Goal: Task Accomplishment & Management: Use online tool/utility

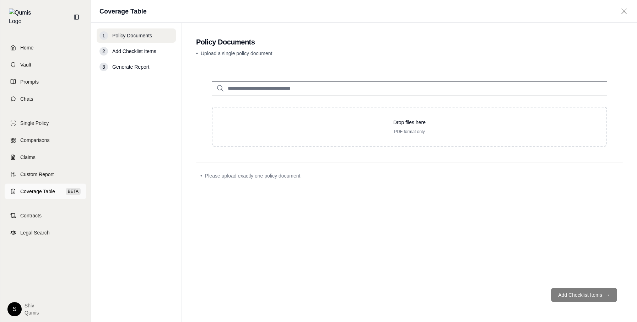
click at [47, 188] on span "Coverage Table" at bounding box center [37, 191] width 35 height 7
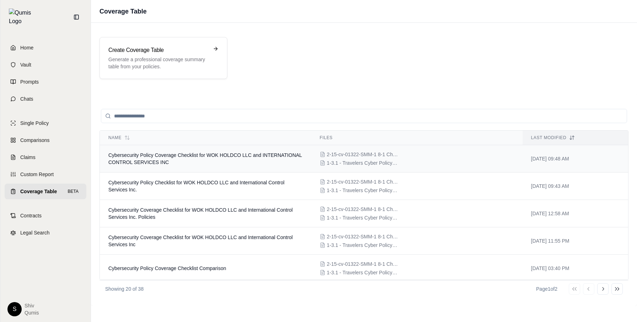
click at [203, 152] on td "Cybersecurity Policy Coverage Checklist for WOK HOLDCO LLC and INTERNATIONAL CO…" at bounding box center [205, 158] width 211 height 27
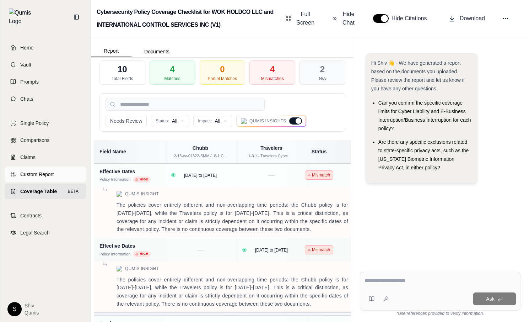
click at [33, 166] on link "Custom Report" at bounding box center [46, 174] width 82 height 16
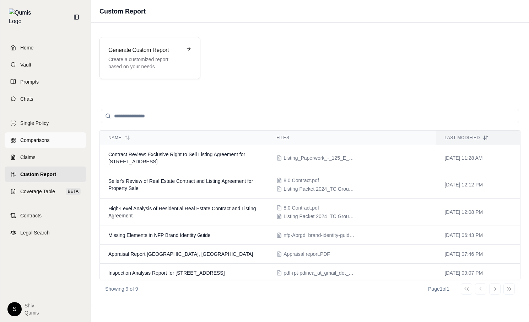
click at [26, 132] on link "Comparisons" at bounding box center [46, 140] width 82 height 16
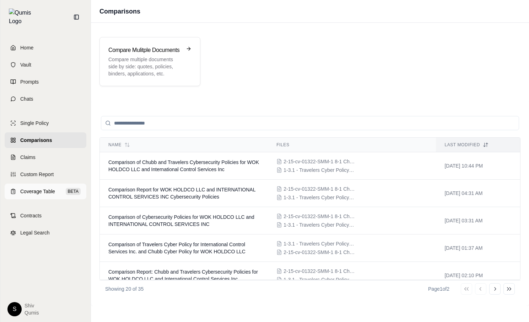
click at [45, 183] on link "Coverage Table BETA" at bounding box center [46, 191] width 82 height 16
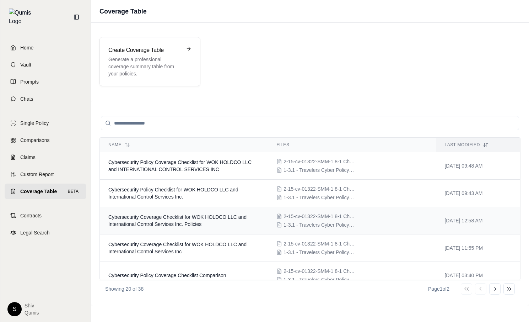
click at [178, 223] on span "Cybersecurity Coverage Checklist for WOK HOLDCO LLC and International Control S…" at bounding box center [177, 220] width 138 height 13
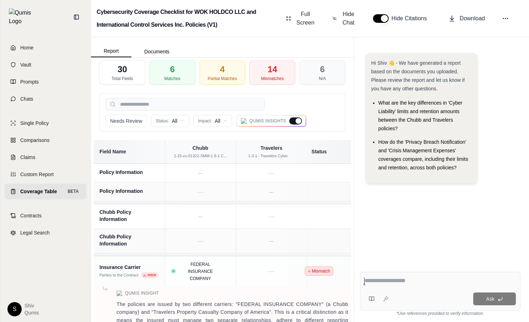
scroll to position [28, 0]
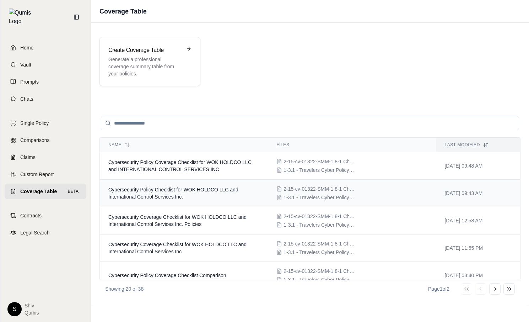
click at [162, 193] on span "Cybersecurity Policy Checklist for WOK HOLDCO LLC and International Control Ser…" at bounding box center [173, 193] width 130 height 13
click at [212, 253] on td "Cybersecurity Coverage Checklist for WOK HOLDCO LLC and International Control S…" at bounding box center [184, 247] width 168 height 27
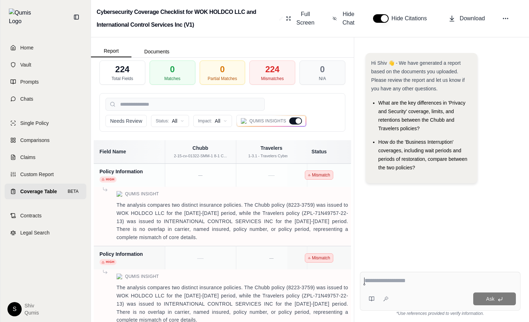
click at [297, 118] on div at bounding box center [299, 121] width 6 height 6
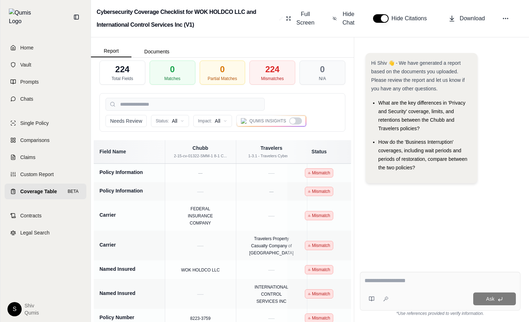
click at [297, 118] on div at bounding box center [295, 120] width 13 height 7
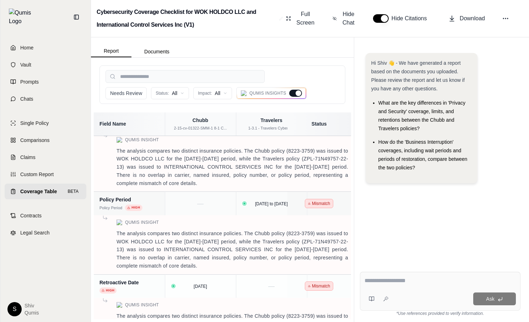
scroll to position [778, 0]
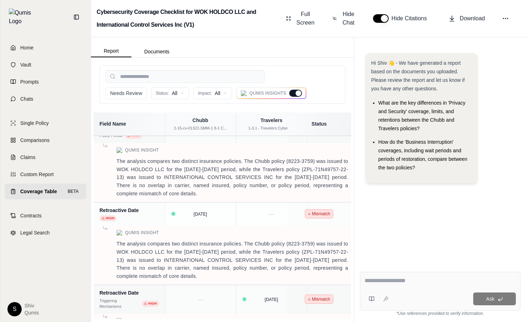
click at [380, 21] on button "button" at bounding box center [381, 18] width 16 height 9
click at [340, 15] on button "Hide Chat" at bounding box center [344, 18] width 29 height 23
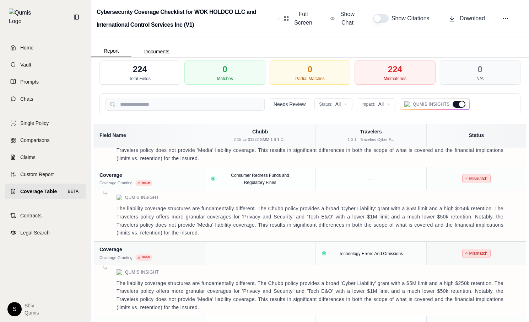
scroll to position [1979, 0]
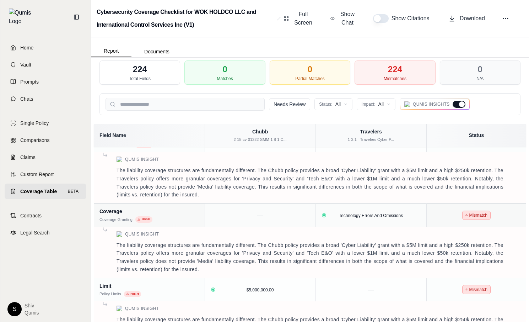
click at [53, 189] on span "Coverage Table" at bounding box center [38, 191] width 37 height 7
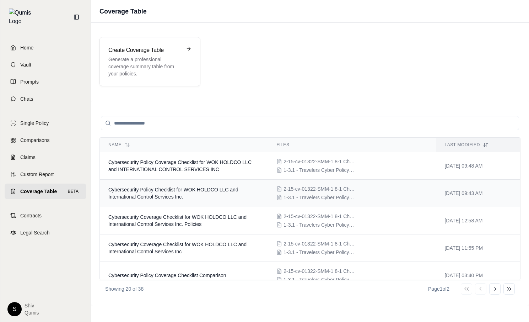
click at [135, 199] on span "Cybersecurity Policy Checklist for WOK HOLDCO LLC and International Control Ser…" at bounding box center [173, 193] width 130 height 13
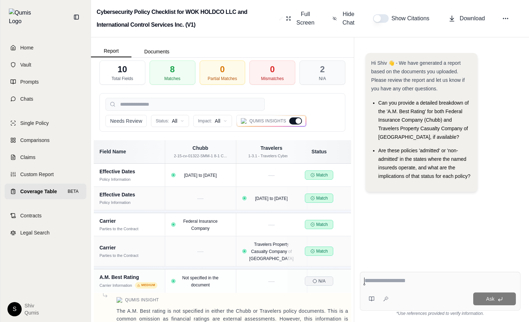
click at [41, 189] on link "Coverage Table BETA" at bounding box center [46, 191] width 82 height 16
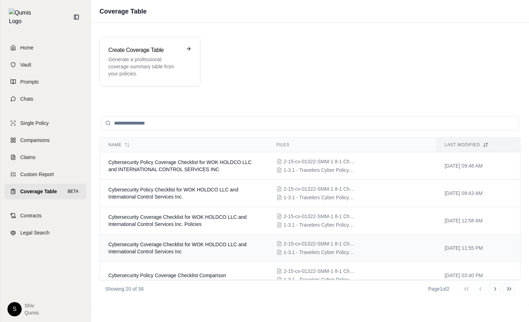
click at [153, 244] on span "Cybersecurity Coverage Checklist for WOK HOLDCO LLC and International Control S…" at bounding box center [177, 247] width 138 height 13
click at [171, 276] on span "Cybersecurity Policy Coverage Checklist Comparison" at bounding box center [167, 275] width 118 height 6
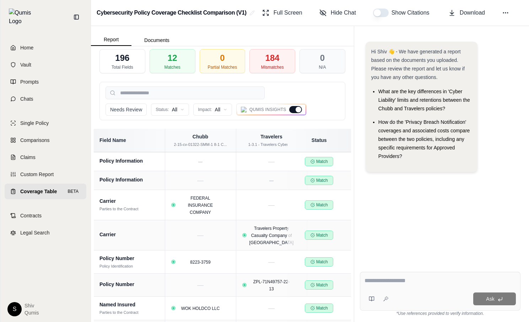
click at [47, 188] on span "Coverage Table" at bounding box center [38, 191] width 37 height 7
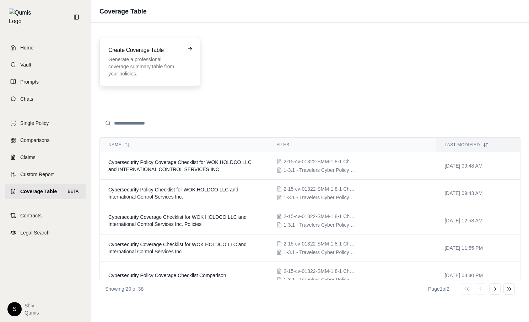
click at [144, 80] on div "Create Coverage Table Generate a professional coverage summary table from your …" at bounding box center [149, 61] width 101 height 49
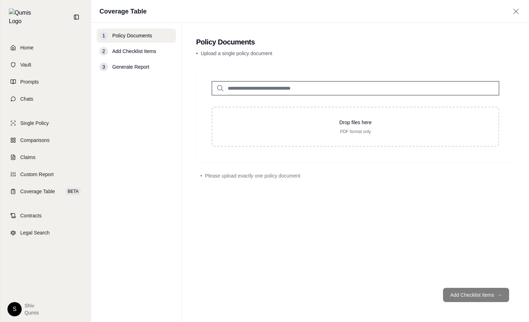
click at [286, 79] on div at bounding box center [355, 83] width 310 height 26
click at [284, 81] on div at bounding box center [355, 83] width 310 height 26
click at [293, 86] on input "search" at bounding box center [355, 88] width 287 height 14
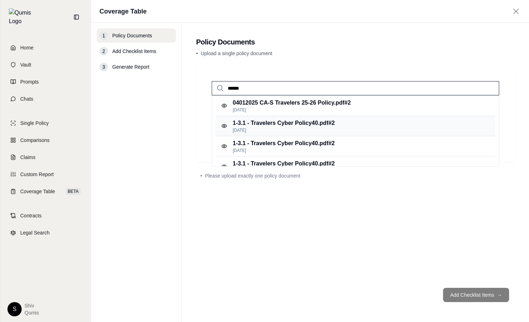
click at [295, 124] on p "1-3.1 - Travelers Cyber Policy40.pdf #2" at bounding box center [284, 123] width 102 height 9
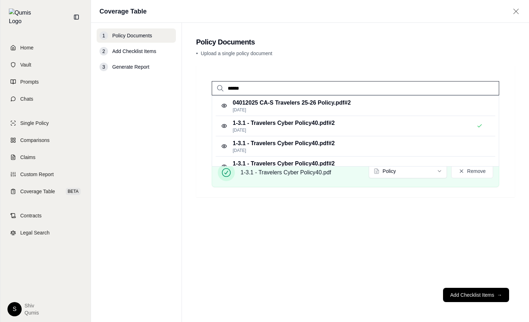
click at [233, 88] on input "******" at bounding box center [355, 88] width 287 height 14
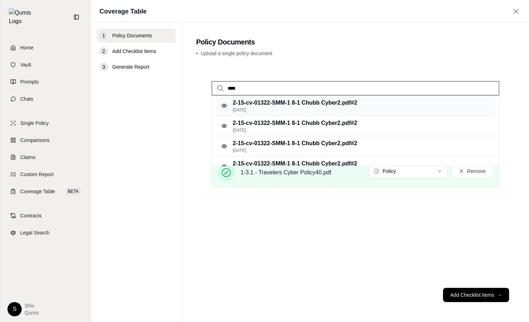
type input "****"
click at [270, 104] on p "2-15-cv-01322-SMM-1 8-1 Chubb Cyber2.pdf #2" at bounding box center [295, 102] width 124 height 9
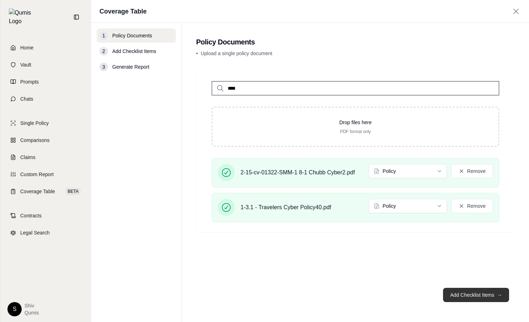
click at [482, 292] on button "Add Checklist Items →" at bounding box center [476, 294] width 66 height 14
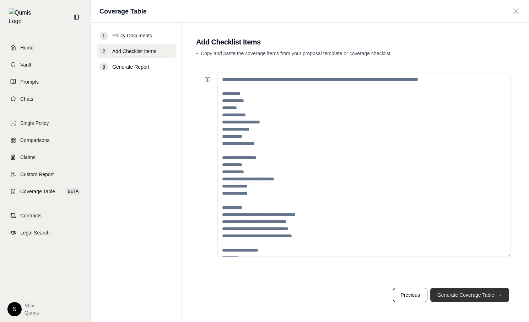
click at [482, 292] on button "Generate Coverage Table →" at bounding box center [469, 294] width 79 height 14
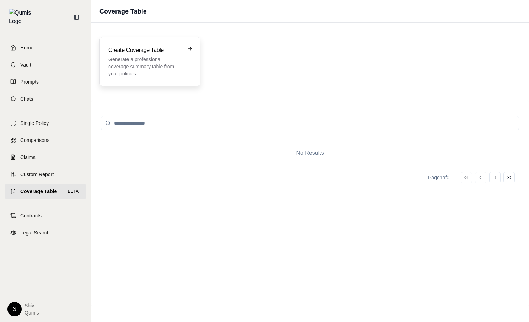
click at [180, 82] on div "Create Coverage Table Generate a professional coverage summary table from your …" at bounding box center [149, 61] width 101 height 49
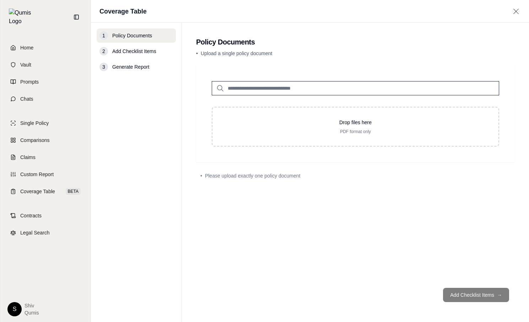
click at [273, 90] on input "search" at bounding box center [355, 88] width 287 height 14
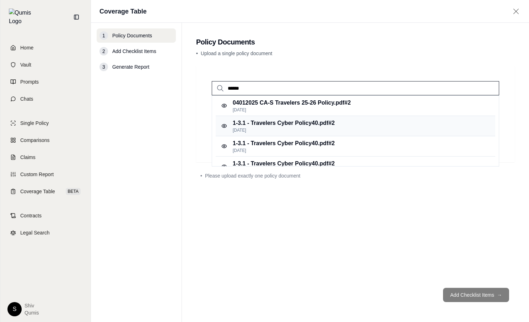
click at [283, 128] on p "[DATE]" at bounding box center [284, 130] width 102 height 6
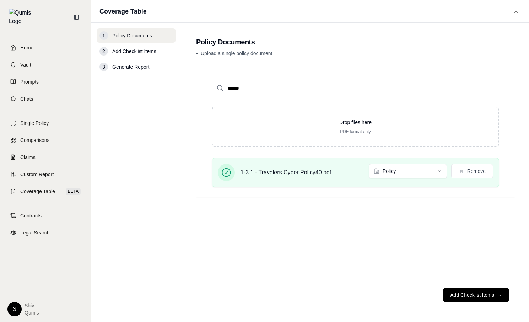
drag, startPoint x: 247, startPoint y: 88, endPoint x: 184, endPoint y: 78, distance: 63.3
click at [190, 79] on main "Policy Documents • Upload a single policy document ****** Drop files here PDF f…" at bounding box center [355, 172] width 347 height 299
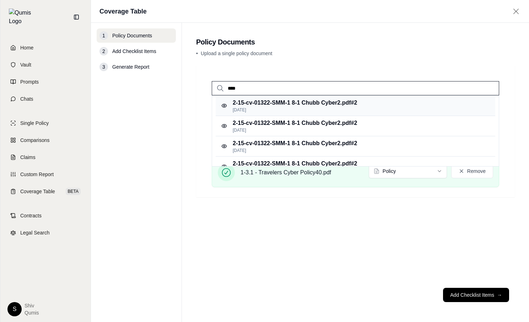
type input "****"
click at [291, 101] on p "2-15-cv-01322-SMM-1 8-1 Chubb Cyber2.pdf #2" at bounding box center [295, 102] width 124 height 9
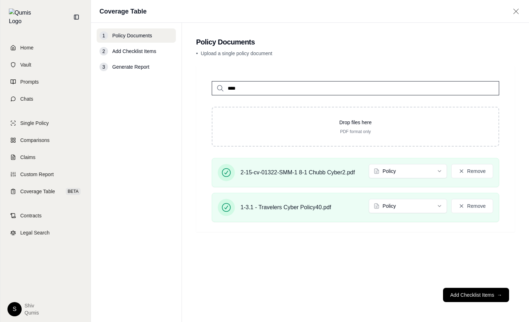
click at [450, 271] on div "**** Drop files here PDF format only 2-15-cv-01322-SMM-1 8-1 Chubb Cyber2.pdf P…" at bounding box center [355, 173] width 319 height 216
click at [483, 296] on button "Add Checklist Items →" at bounding box center [476, 294] width 66 height 14
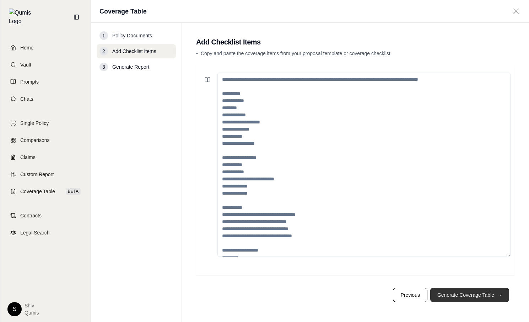
click at [475, 299] on button "Generate Coverage Table →" at bounding box center [469, 294] width 79 height 14
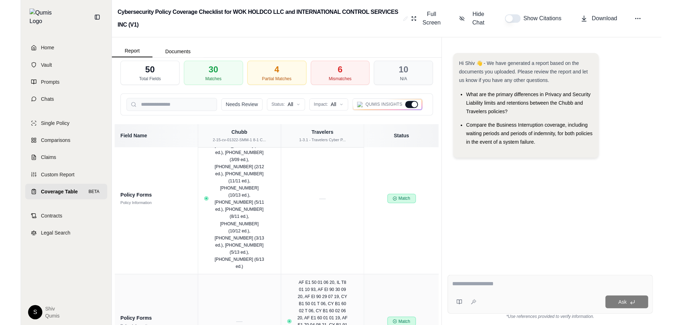
scroll to position [599, 0]
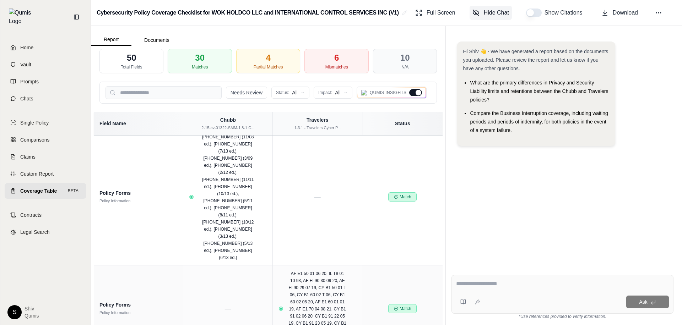
click at [498, 12] on span "Hide Chat" at bounding box center [496, 13] width 25 height 9
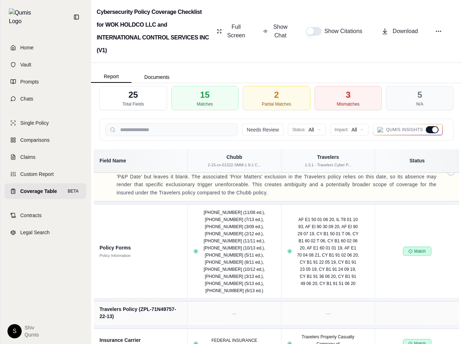
scroll to position [0, 0]
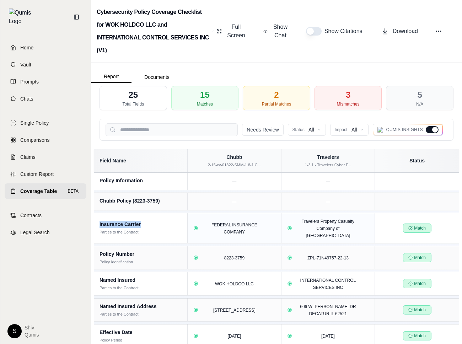
drag, startPoint x: 151, startPoint y: 219, endPoint x: 98, endPoint y: 219, distance: 52.9
click at [98, 219] on td "Insurance Carrier Parties to the Contract" at bounding box center [141, 228] width 94 height 30
copy div "Insurance Carrier"
click at [436, 130] on div at bounding box center [435, 130] width 6 height 6
click at [436, 130] on div at bounding box center [432, 129] width 13 height 7
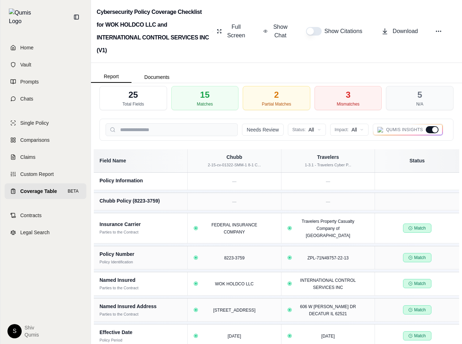
click at [436, 130] on div at bounding box center [435, 130] width 6 height 6
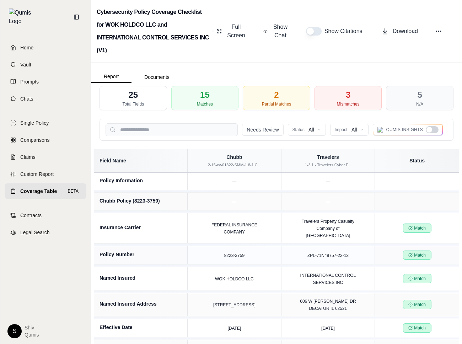
scroll to position [163, 0]
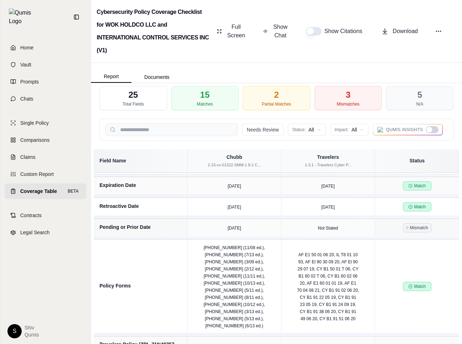
click at [430, 133] on div at bounding box center [432, 129] width 13 height 7
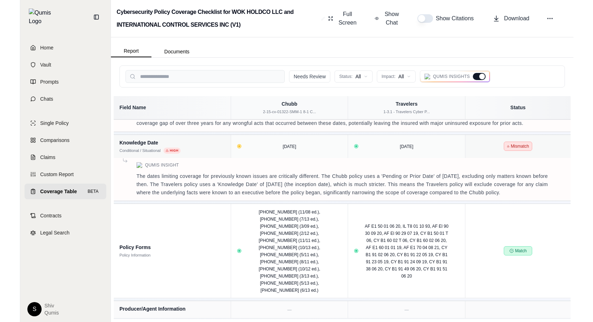
scroll to position [605, 0]
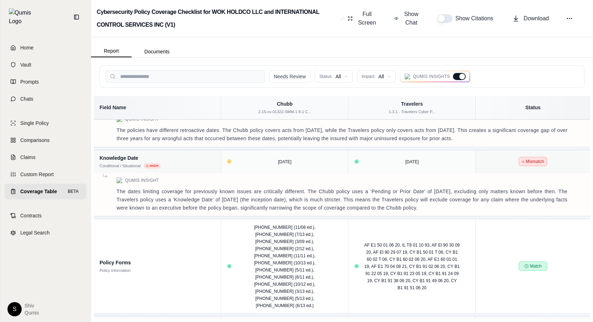
click at [457, 74] on div at bounding box center [459, 76] width 13 height 7
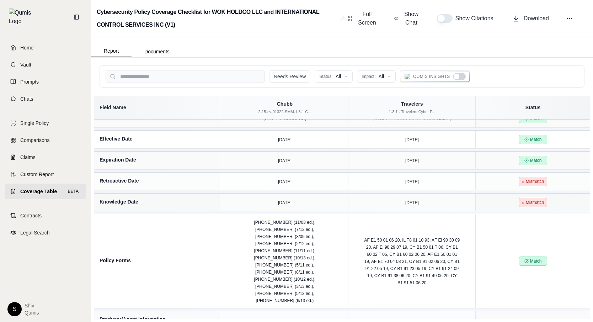
scroll to position [408, 0]
click at [461, 79] on div at bounding box center [459, 76] width 13 height 7
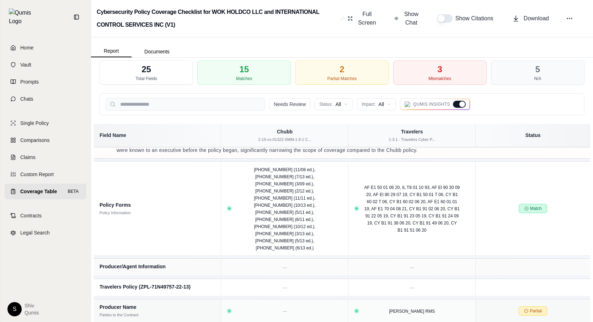
scroll to position [28, 0]
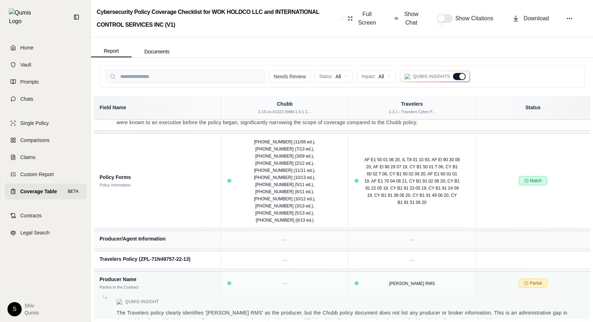
click at [53, 188] on span "Coverage Table" at bounding box center [38, 191] width 37 height 7
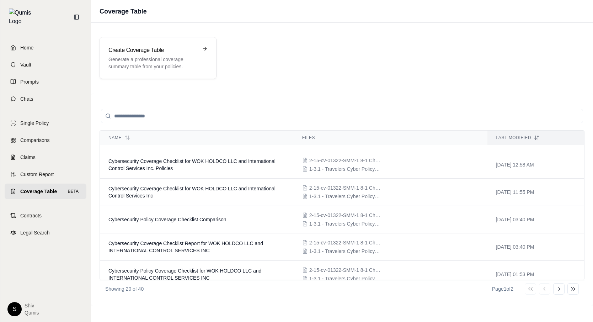
scroll to position [113, 0]
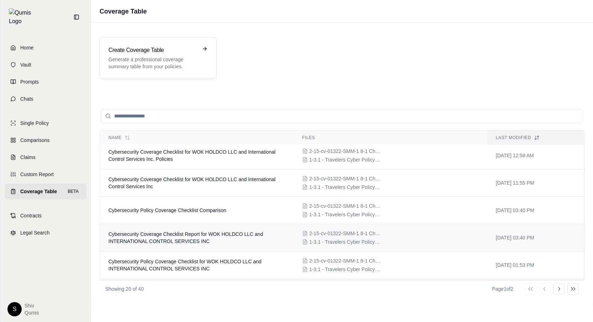
click at [147, 237] on td "Cybersecurity Coverage Checklist Report for WOK HOLDCO LLC and INTERNATIONAL CO…" at bounding box center [197, 237] width 194 height 27
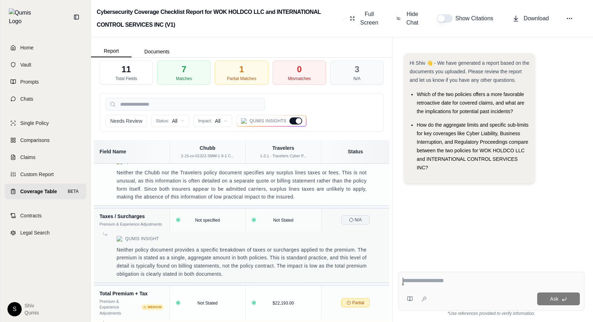
scroll to position [353, 0]
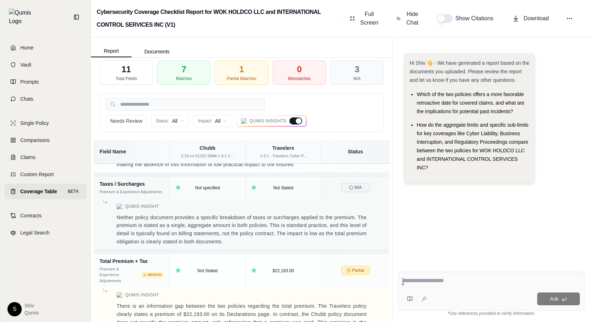
click at [49, 189] on link "Coverage Table BETA" at bounding box center [46, 191] width 82 height 16
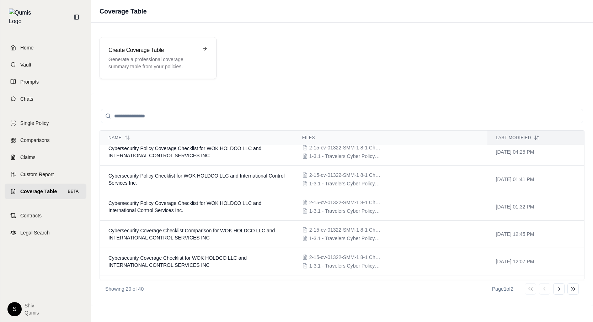
scroll to position [404, 0]
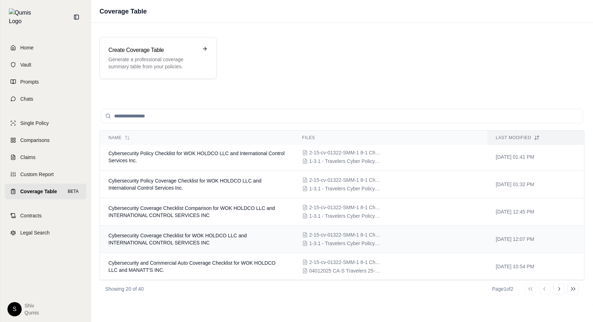
click at [182, 242] on span "Cybersecurity Coverage Checklist for WOK HOLDCO LLC and INTERNATIONAL CONTROL S…" at bounding box center [177, 238] width 138 height 13
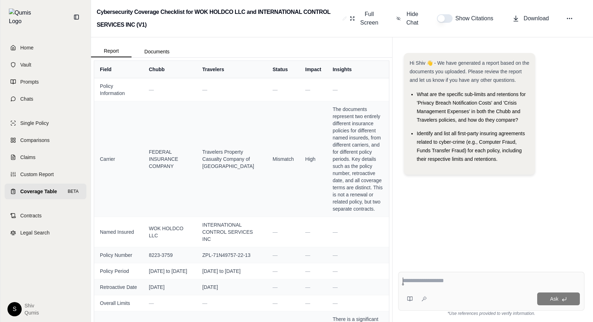
click at [55, 188] on span "Coverage Table" at bounding box center [38, 191] width 37 height 7
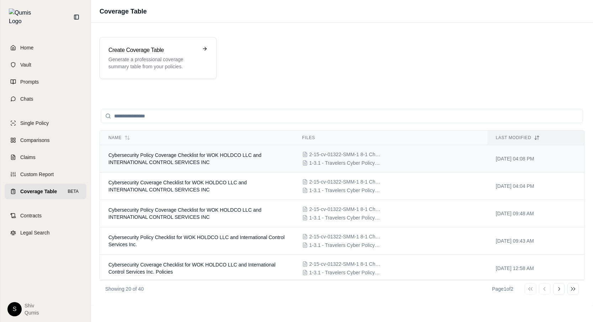
click at [150, 160] on span "Cybersecurity Policy Coverage Checklist for WOK HOLDCO LLC and INTERNATIONAL CO…" at bounding box center [184, 158] width 153 height 13
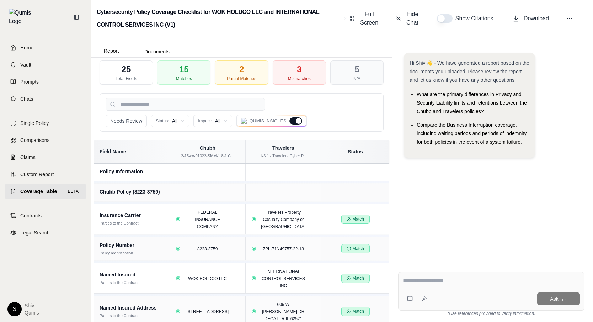
click at [561, 112] on div "Hi Shiv 👋 - We have generated a report based on the documents you uploaded. Ple…" at bounding box center [491, 108] width 175 height 110
click at [31, 44] on span "Home" at bounding box center [26, 47] width 13 height 7
click at [31, 41] on html "Home Vault Prompts Chats Single Policy Comparisons Claims Custom Report Coverag…" at bounding box center [296, 161] width 593 height 322
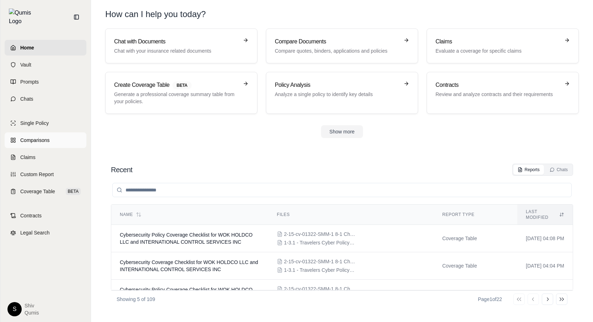
click at [60, 135] on link "Comparisons" at bounding box center [46, 140] width 82 height 16
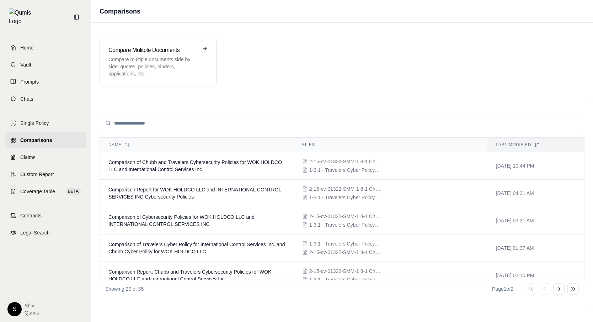
click at [494, 98] on div "Compare Mulitple Documents Compare multiple documents side by side: quotes, pol…" at bounding box center [342, 164] width 502 height 283
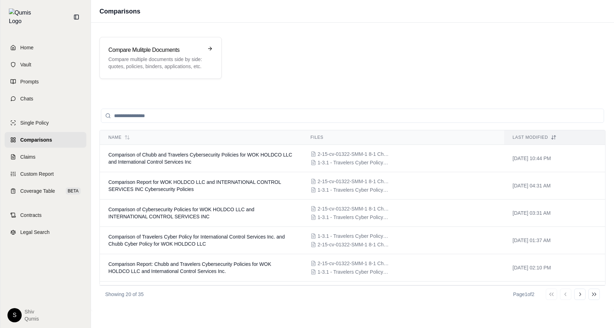
click at [494, 75] on div "Compare Mulitple Documents Compare multiple documents side by side: quotes, pol…" at bounding box center [352, 58] width 506 height 42
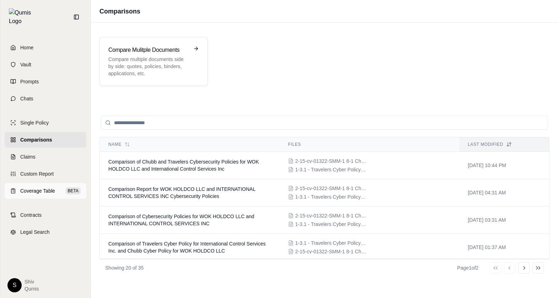
click at [44, 188] on span "Coverage Table" at bounding box center [37, 191] width 35 height 7
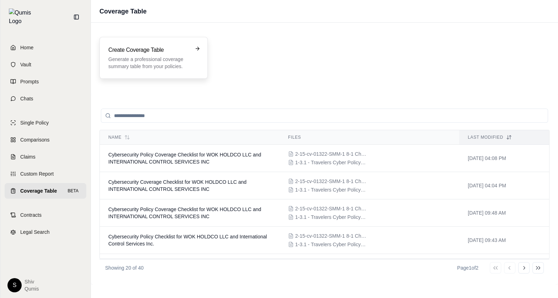
click at [142, 58] on p "Generate a professional coverage summary table from your policies." at bounding box center [148, 63] width 81 height 14
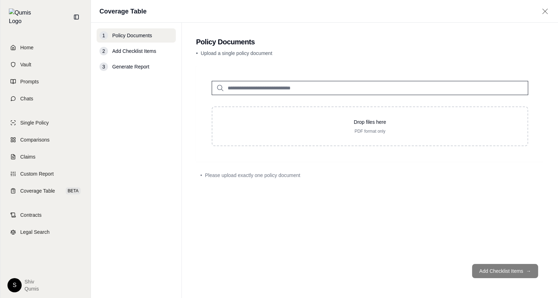
click at [270, 89] on input "search" at bounding box center [370, 88] width 317 height 14
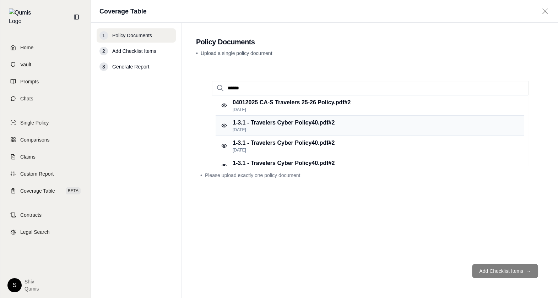
click at [285, 126] on p "1-3.1 - Travelers Cyber Policy40.pdf #2" at bounding box center [284, 123] width 102 height 9
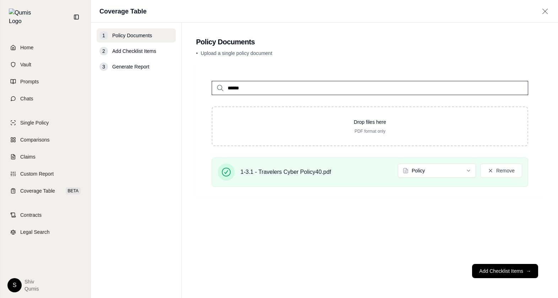
drag, startPoint x: 257, startPoint y: 92, endPoint x: 206, endPoint y: 84, distance: 51.7
click at [209, 84] on div "******" at bounding box center [369, 83] width 339 height 26
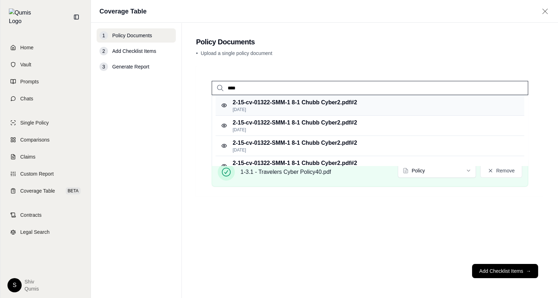
type input "****"
click at [305, 106] on p "2-15-cv-01322-SMM-1 8-1 Chubb Cyber2.pdf #2" at bounding box center [295, 102] width 124 height 9
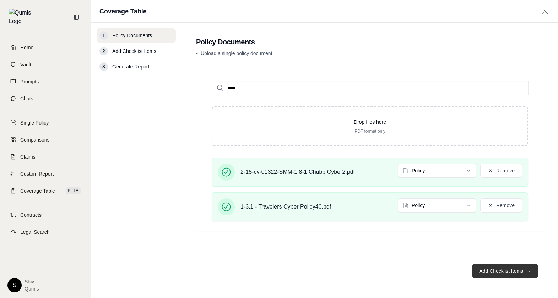
click at [506, 269] on button "Add Checklist Items →" at bounding box center [505, 271] width 66 height 14
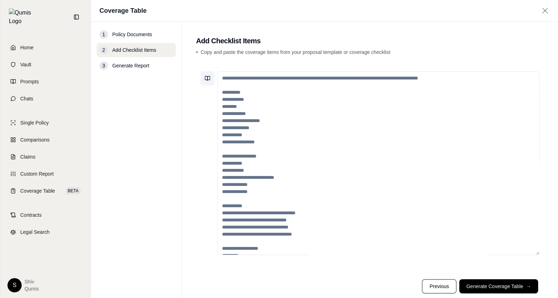
click at [204, 76] on button at bounding box center [207, 78] width 14 height 14
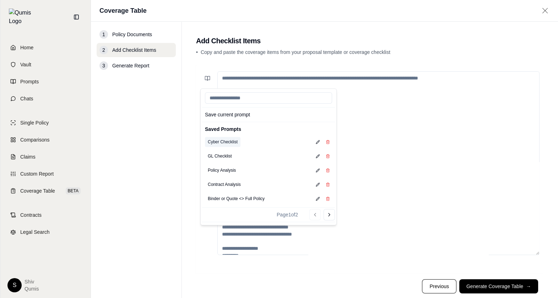
click at [232, 145] on button "Cyber Checklist" at bounding box center [223, 142] width 36 height 10
type textarea "**********"
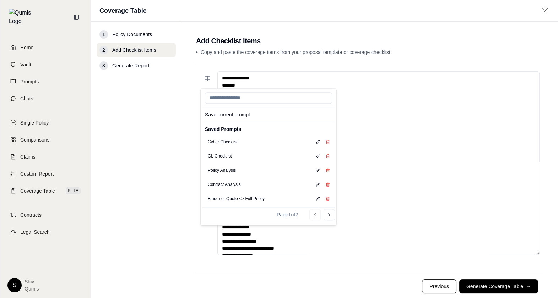
click at [394, 158] on textarea "**********" at bounding box center [378, 163] width 322 height 184
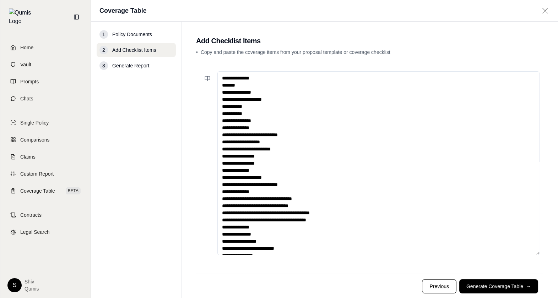
click at [222, 121] on textarea "**********" at bounding box center [378, 163] width 322 height 184
drag, startPoint x: 272, startPoint y: 251, endPoint x: 214, endPoint y: -31, distance: 287.6
click at [214, 0] on html "**********" at bounding box center [279, 149] width 558 height 298
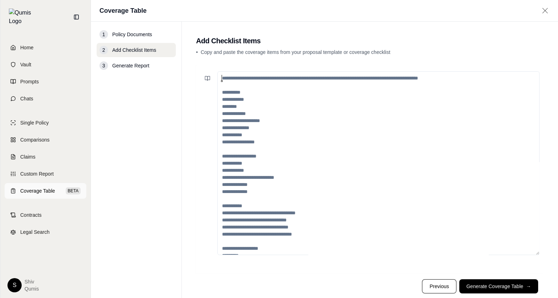
click at [52, 188] on span "Coverage Table" at bounding box center [37, 191] width 35 height 7
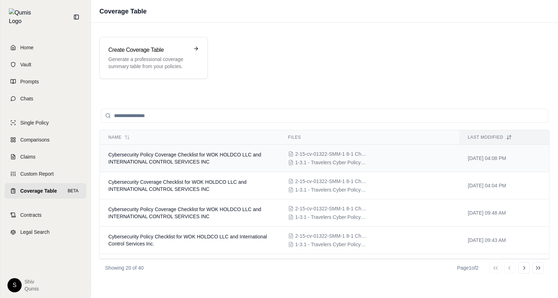
click at [215, 161] on td "Cybersecurity Policy Coverage Checklist for WOK HOLDCO LLC and INTERNATIONAL CO…" at bounding box center [190, 158] width 180 height 27
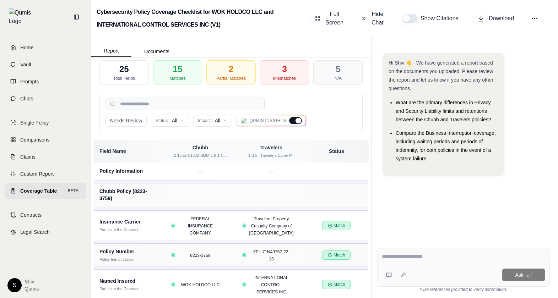
click at [300, 120] on div at bounding box center [299, 121] width 6 height 6
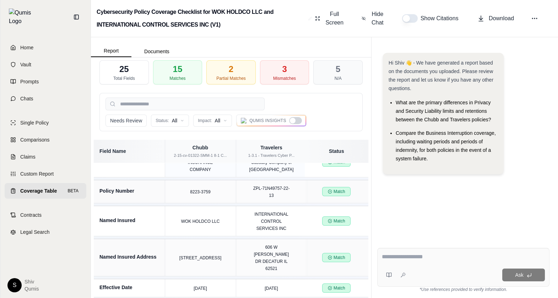
scroll to position [67, 0]
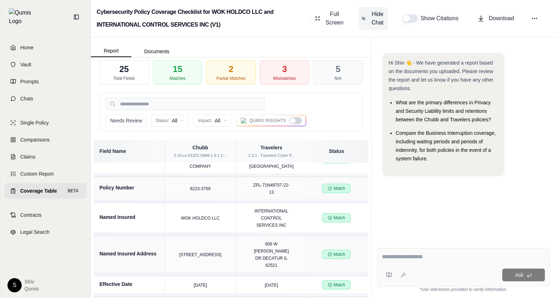
click at [381, 20] on span "Hide Chat" at bounding box center [377, 18] width 15 height 17
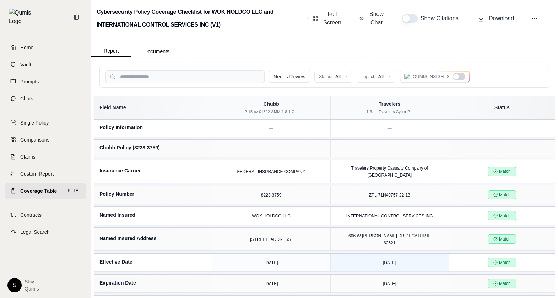
scroll to position [0, 0]
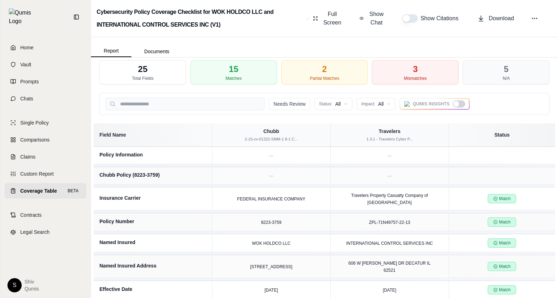
click at [459, 107] on div at bounding box center [459, 104] width 13 height 7
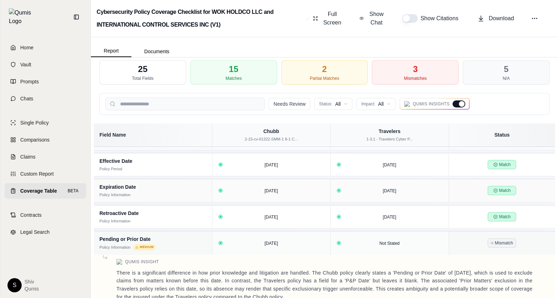
scroll to position [139, 0]
click at [40, 188] on span "Coverage Table" at bounding box center [38, 191] width 37 height 7
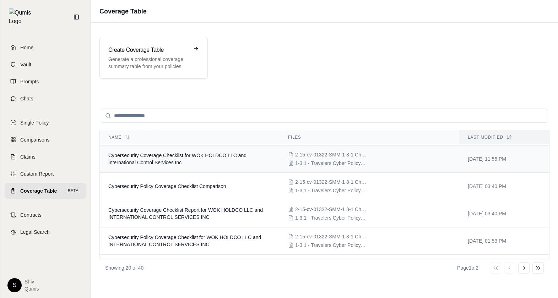
scroll to position [161, 0]
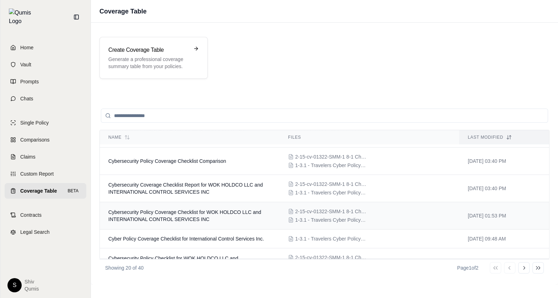
click at [237, 216] on td "Cybersecurity Policy Coverage Checklist for WOK HOLDCO LLC and INTERNATIONAL CO…" at bounding box center [190, 216] width 180 height 27
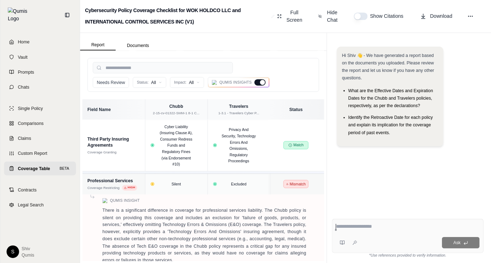
scroll to position [27, 0]
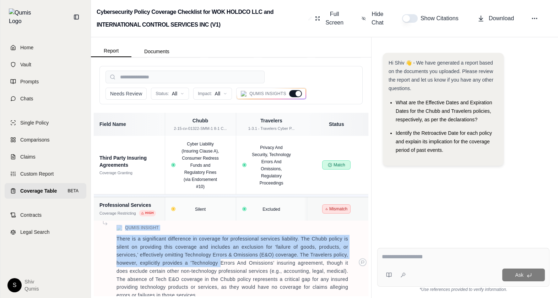
drag, startPoint x: 116, startPoint y: 222, endPoint x: 219, endPoint y: 252, distance: 107.4
click at [219, 252] on td "Qumis Insight There is a significant difference in coverage for professional se…" at bounding box center [232, 262] width 277 height 83
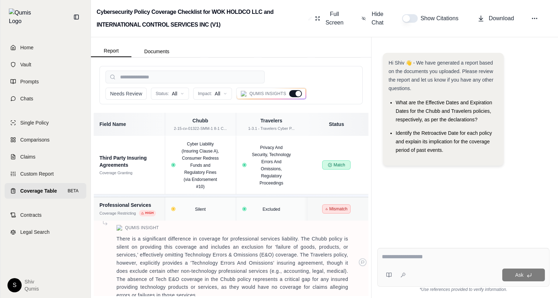
click at [134, 242] on p "There is a significant difference in coverage for professional services liabili…" at bounding box center [233, 267] width 232 height 65
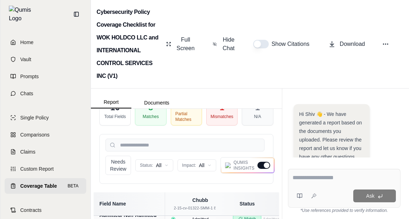
scroll to position [153, 0]
click at [117, 168] on button "Needs Review" at bounding box center [119, 165] width 26 height 19
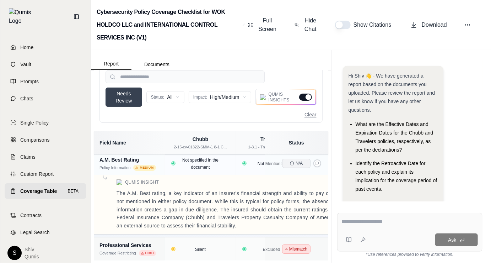
scroll to position [3, 0]
click at [317, 25] on span "Hide Chat" at bounding box center [310, 24] width 15 height 17
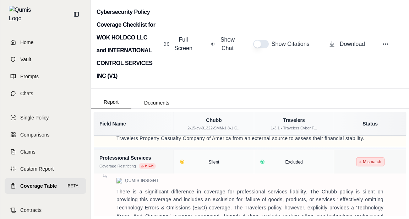
scroll to position [64, 0]
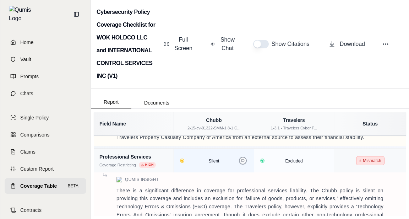
click at [243, 160] on icon at bounding box center [243, 161] width 4 height 4
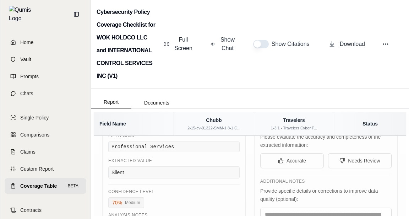
scroll to position [187, 0]
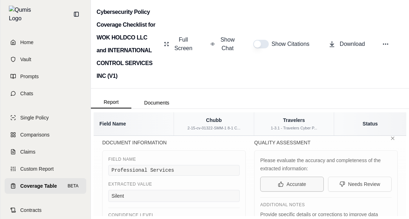
click at [290, 185] on span "Accurate" at bounding box center [297, 183] width 20 height 7
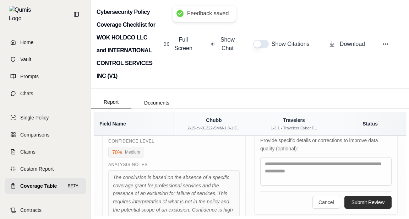
scroll to position [257, 0]
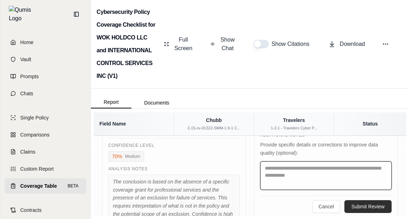
click at [290, 180] on textarea at bounding box center [325, 175] width 131 height 28
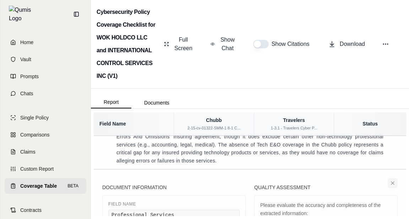
type textarea "*******"
click at [392, 184] on icon at bounding box center [393, 183] width 6 height 6
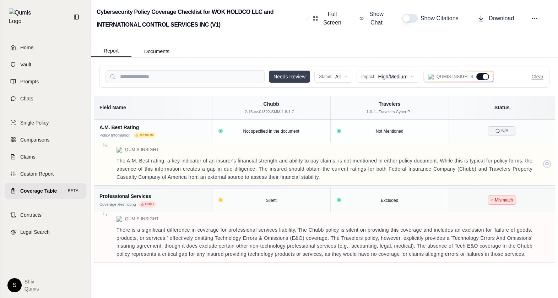
scroll to position [0, 0]
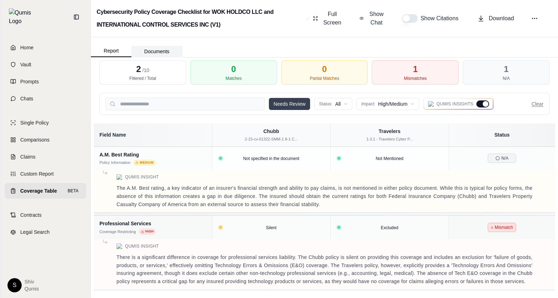
click at [159, 53] on button "Documents" at bounding box center [156, 51] width 51 height 11
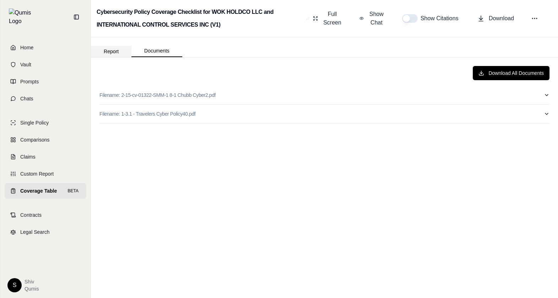
click at [115, 53] on button "Report" at bounding box center [111, 51] width 41 height 11
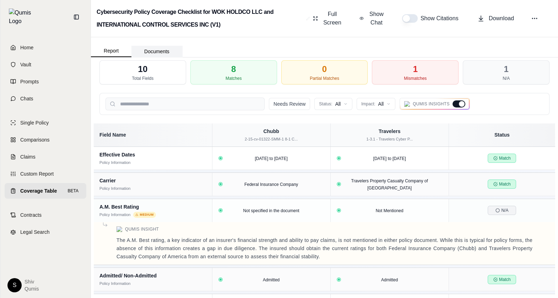
click at [157, 55] on button "Documents" at bounding box center [156, 51] width 51 height 11
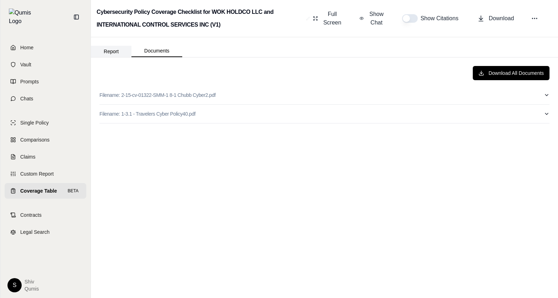
click at [114, 47] on button "Report" at bounding box center [111, 51] width 41 height 11
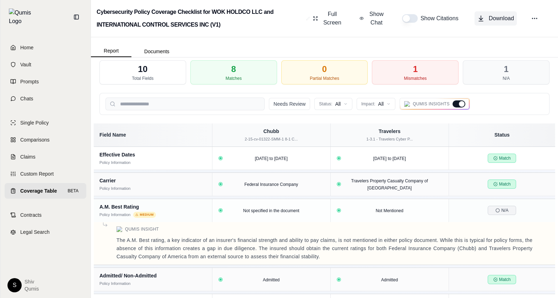
click at [493, 21] on span "Download" at bounding box center [501, 18] width 25 height 9
click at [328, 16] on span "Full Screen" at bounding box center [332, 18] width 20 height 17
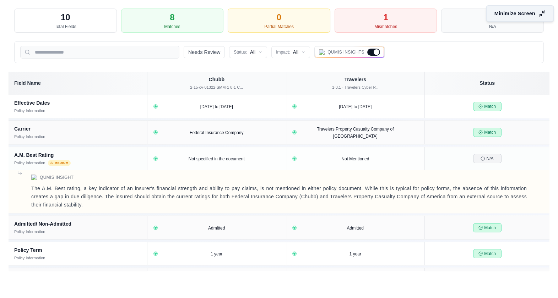
click at [513, 17] on button "Minimize Screen" at bounding box center [520, 13] width 68 height 16
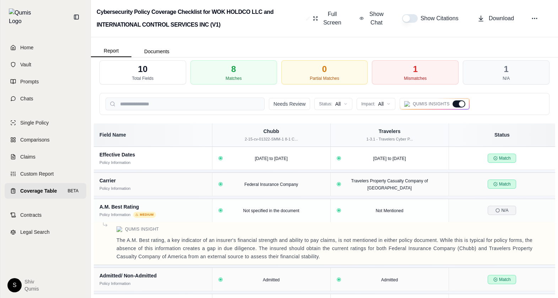
click at [44, 188] on span "Coverage Table" at bounding box center [38, 191] width 37 height 7
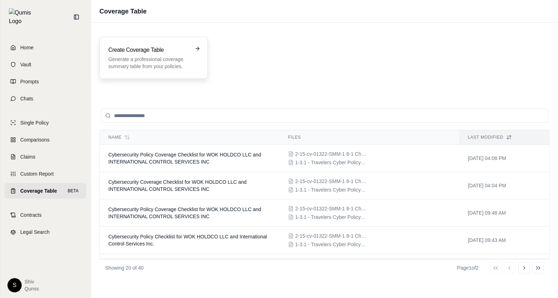
click at [178, 59] on p "Generate a professional coverage summary table from your policies." at bounding box center [148, 63] width 81 height 14
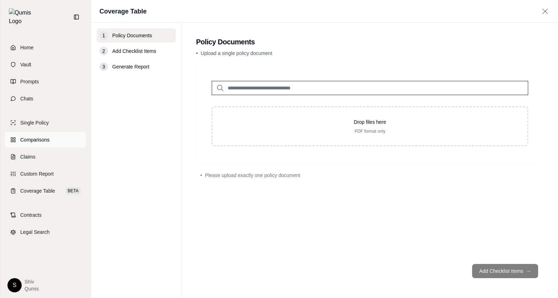
click at [45, 137] on span "Comparisons" at bounding box center [34, 139] width 29 height 7
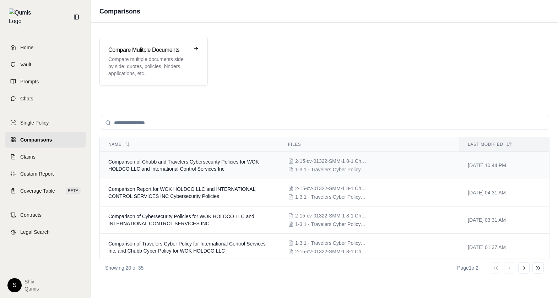
click at [194, 162] on span "Comparison of Chubb and Travelers Cybersecurity Policies for WOK HOLDCO LLC and…" at bounding box center [183, 165] width 151 height 13
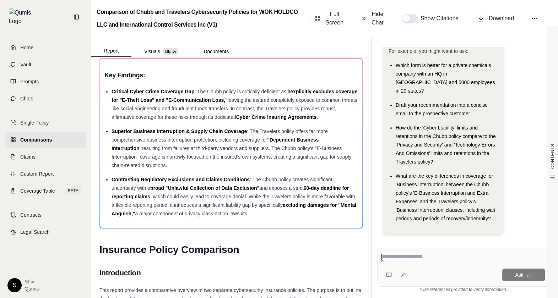
scroll to position [11, 0]
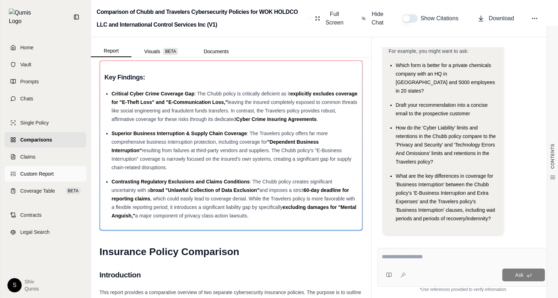
click at [42, 171] on span "Custom Report" at bounding box center [36, 174] width 33 height 7
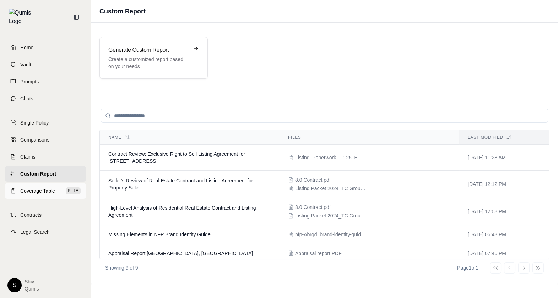
click at [45, 188] on span "Coverage Table" at bounding box center [37, 191] width 35 height 7
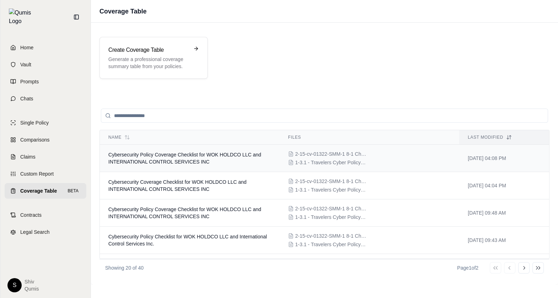
click at [194, 158] on td "Cybersecurity Policy Coverage Checklist for WOK HOLDCO LLC and INTERNATIONAL CO…" at bounding box center [190, 158] width 180 height 27
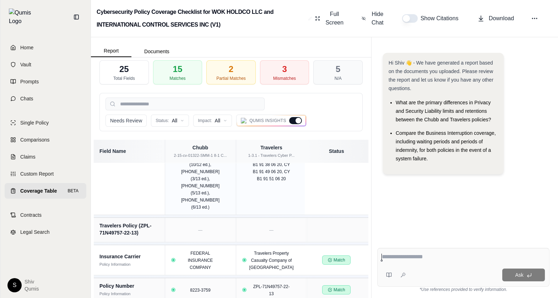
scroll to position [558, 0]
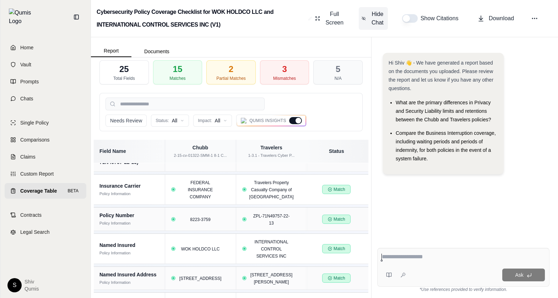
click at [372, 18] on span "Hide Chat" at bounding box center [377, 18] width 15 height 17
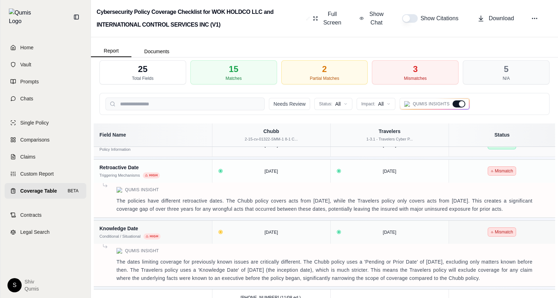
scroll to position [596, 0]
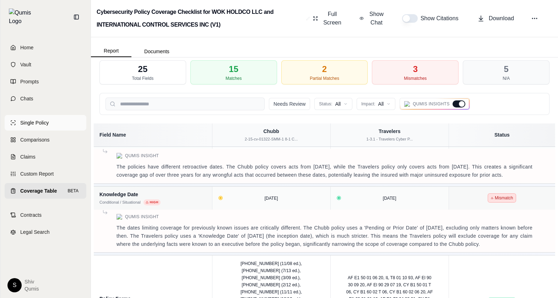
click at [27, 119] on span "Single Policy" at bounding box center [34, 122] width 28 height 7
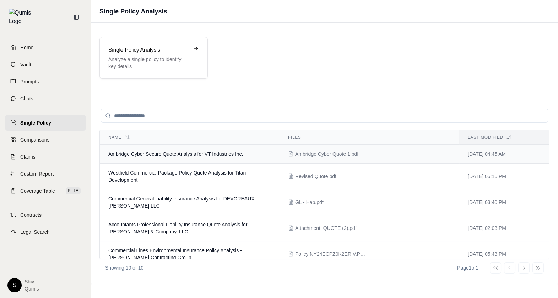
click at [197, 160] on td "Ambridge Cyber Secure Quote Analysis for VT Industries Inc." at bounding box center [190, 154] width 180 height 19
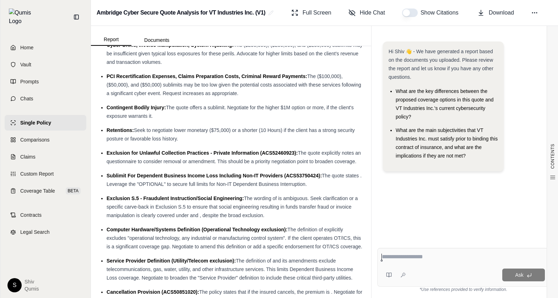
scroll to position [2216, 0]
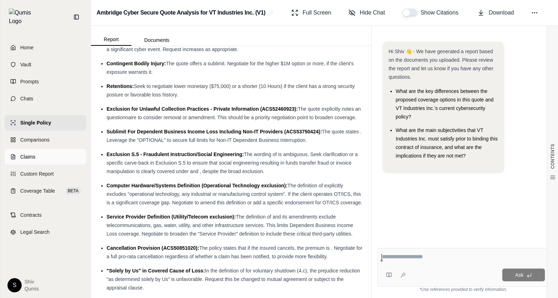
click at [35, 153] on span "Claims" at bounding box center [27, 156] width 15 height 7
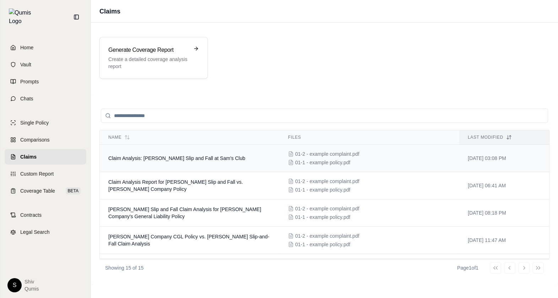
click at [182, 163] on td "Claim Analysis: Bernadine Cascarano Slip and Fall at Sam's Club" at bounding box center [190, 158] width 180 height 27
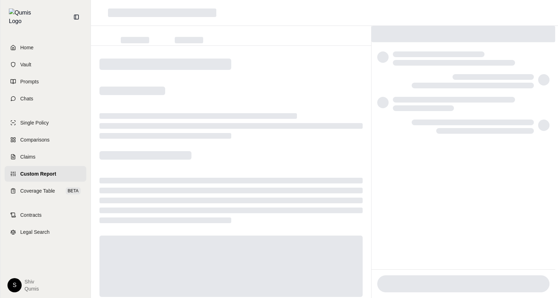
click at [31, 171] on span "Custom Report" at bounding box center [38, 174] width 36 height 7
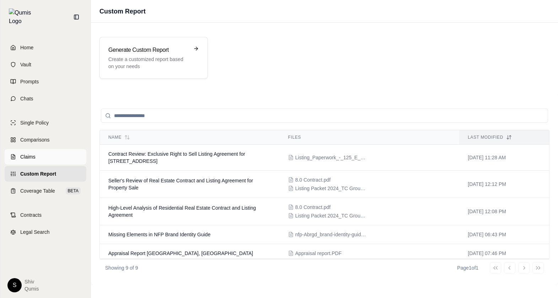
click at [37, 152] on link "Claims" at bounding box center [46, 157] width 82 height 16
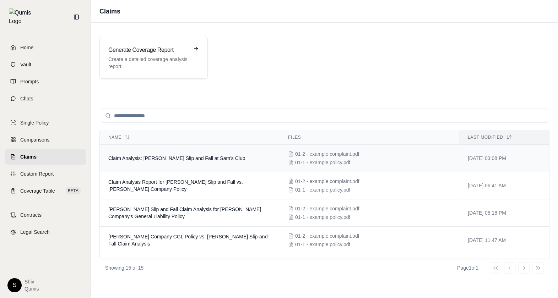
click at [236, 162] on td "Claim Analysis: Bernadine Cascarano Slip and Fall at Sam's Club" at bounding box center [190, 158] width 180 height 27
click at [42, 189] on link "Coverage Table BETA" at bounding box center [46, 191] width 82 height 16
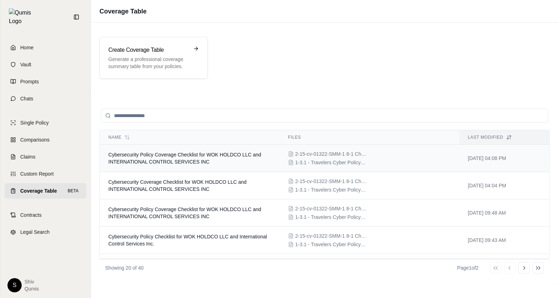
click at [228, 163] on td "Cybersecurity Policy Coverage Checklist for WOK HOLDCO LLC and INTERNATIONAL CO…" at bounding box center [190, 158] width 180 height 27
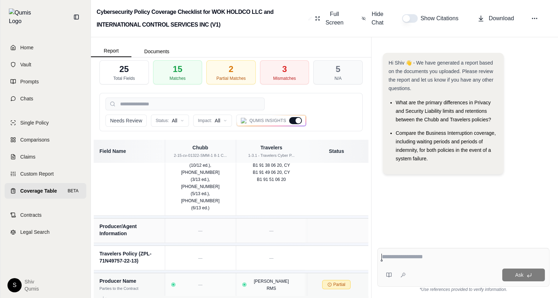
scroll to position [27, 0]
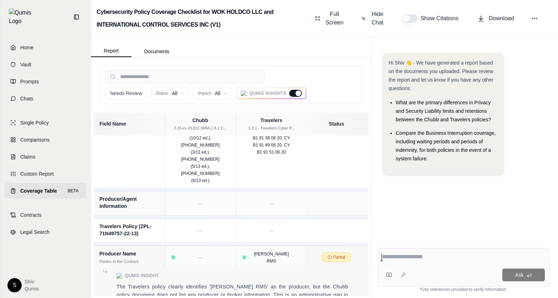
click at [49, 188] on span "Coverage Table" at bounding box center [38, 191] width 37 height 7
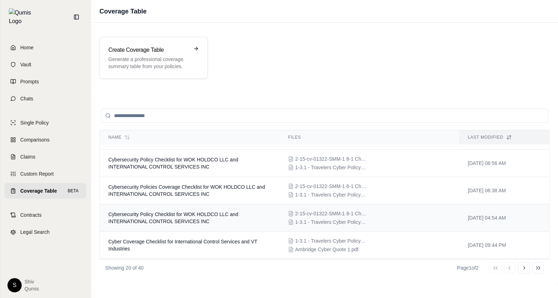
scroll to position [264, 0]
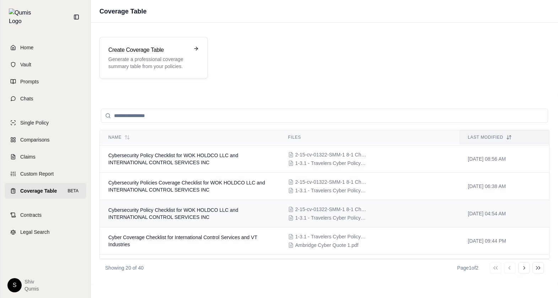
click at [179, 205] on td "Cybersecurity Policy Checklist for WOK HOLDCO LLC and INTERNATIONAL CONTROL SER…" at bounding box center [190, 213] width 180 height 27
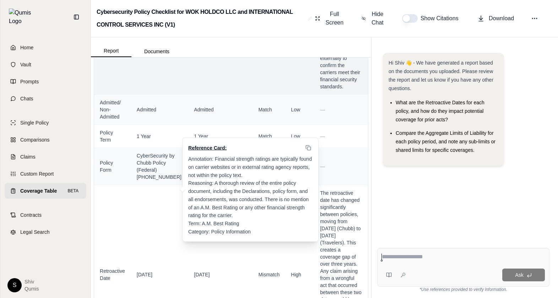
scroll to position [301, 0]
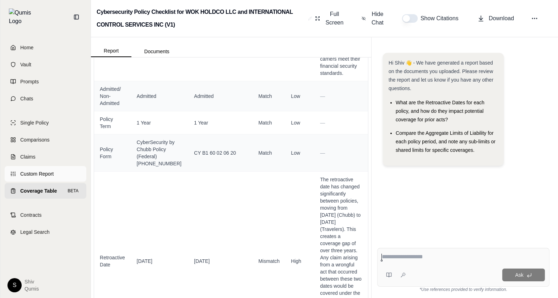
click at [44, 174] on link "Custom Report" at bounding box center [46, 174] width 82 height 16
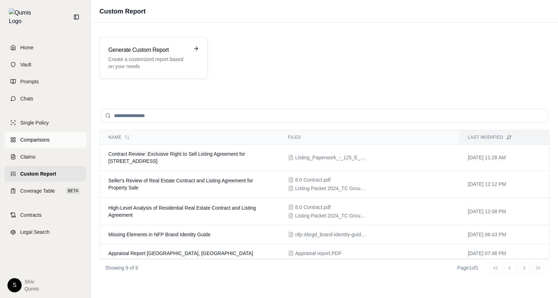
click at [41, 136] on span "Comparisons" at bounding box center [34, 139] width 29 height 7
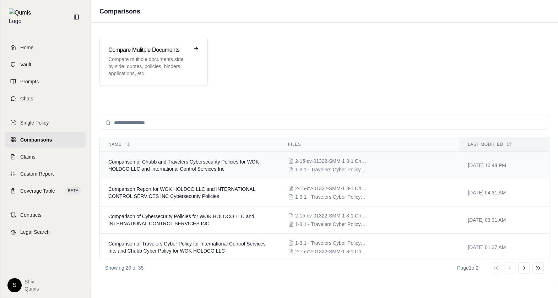
click at [177, 170] on span "Comparison of Chubb and Travelers Cybersecurity Policies for WOK HOLDCO LLC and…" at bounding box center [183, 165] width 151 height 13
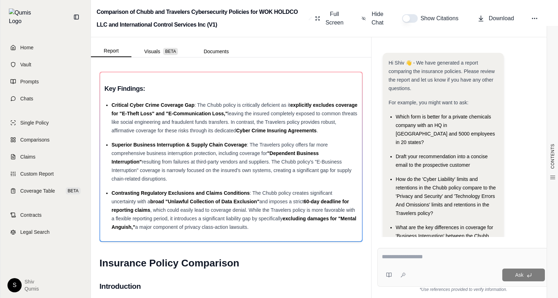
scroll to position [52, 0]
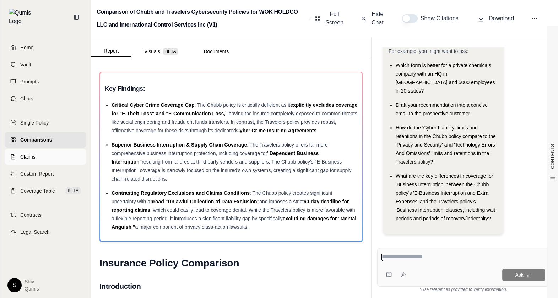
click at [48, 151] on link "Claims" at bounding box center [46, 157] width 82 height 16
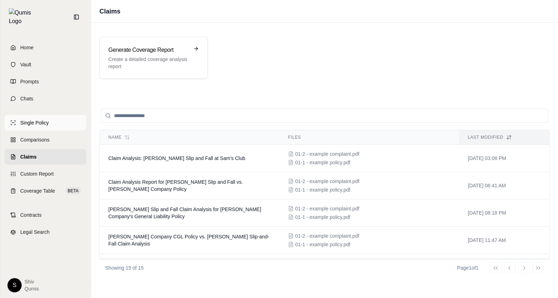
click at [41, 119] on span "Single Policy" at bounding box center [34, 122] width 28 height 7
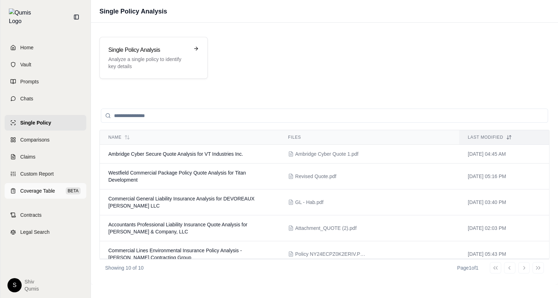
click at [52, 188] on span "Coverage Table" at bounding box center [37, 191] width 35 height 7
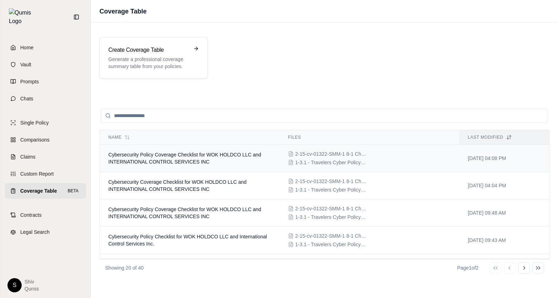
click at [206, 163] on span "Cybersecurity Policy Coverage Checklist for WOK HOLDCO LLC and INTERNATIONAL CO…" at bounding box center [184, 158] width 153 height 13
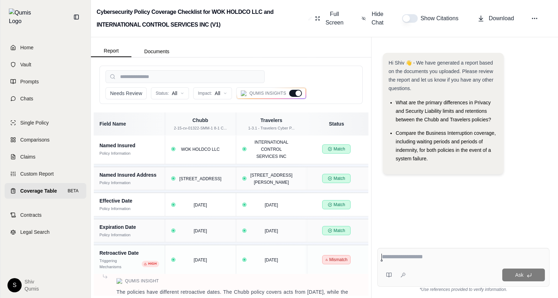
scroll to position [627, 0]
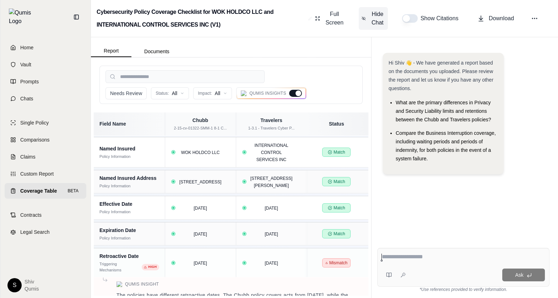
click at [375, 11] on span "Hide Chat" at bounding box center [377, 18] width 15 height 17
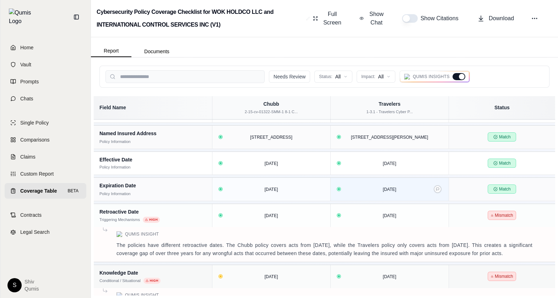
scroll to position [0, 0]
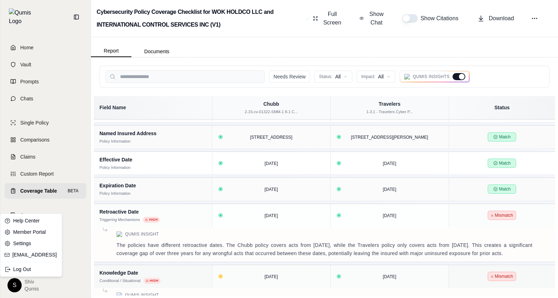
click at [18, 286] on html "Home Vault Prompts Chats Single Policy Comparisons Claims Custom Report Coverag…" at bounding box center [279, 149] width 558 height 298
click at [32, 222] on link "Help Center" at bounding box center [31, 220] width 59 height 11
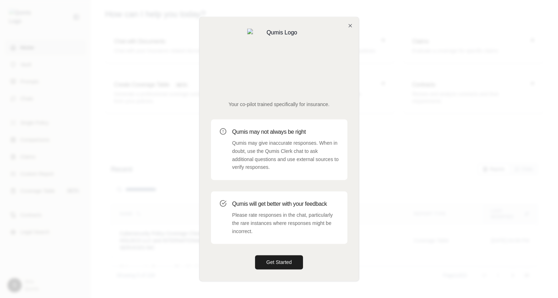
click at [347, 50] on div "Your co-pilot trained specifically for insurance. Qumis may not always be right…" at bounding box center [279, 149] width 159 height 264
click at [351, 28] on icon "button" at bounding box center [350, 26] width 6 height 6
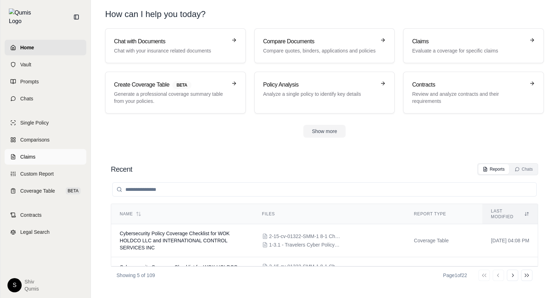
click at [36, 149] on link "Claims" at bounding box center [46, 157] width 82 height 16
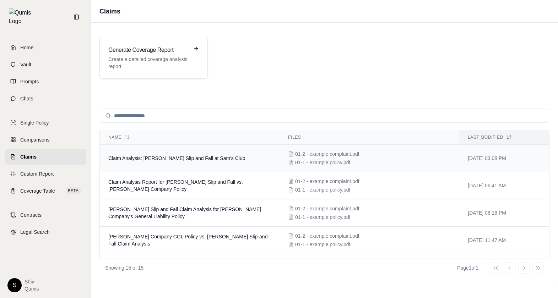
click at [171, 155] on td "Claim Analysis: Bernadine Cascarano Slip and Fall at Sam's Club" at bounding box center [190, 158] width 180 height 27
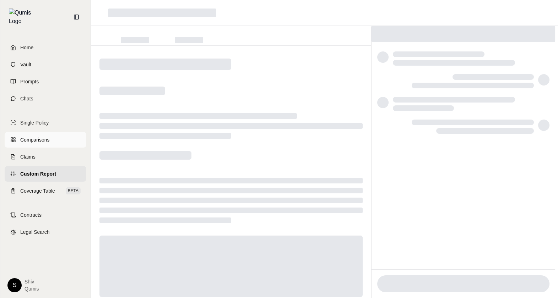
click at [46, 132] on link "Comparisons" at bounding box center [46, 140] width 82 height 16
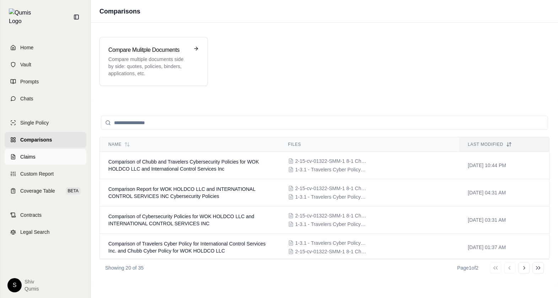
click at [46, 156] on link "Claims" at bounding box center [46, 157] width 82 height 16
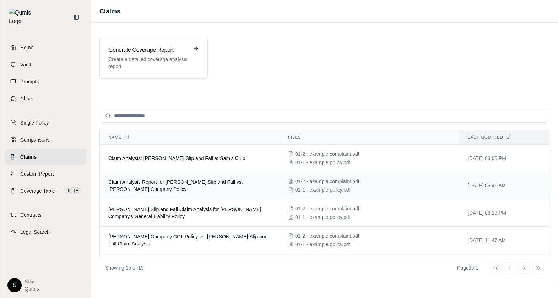
click at [200, 188] on td "Claim Analysis Report for Bernadine Cascarano Slip and Fall vs. E.J. Rohn Compa…" at bounding box center [190, 185] width 180 height 27
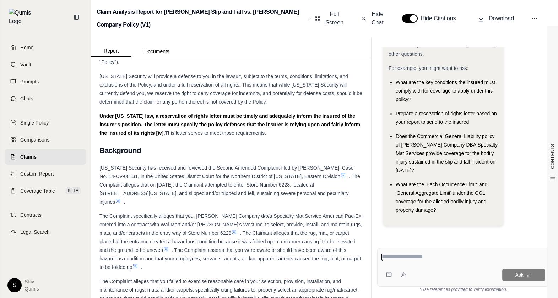
scroll to position [2928, 0]
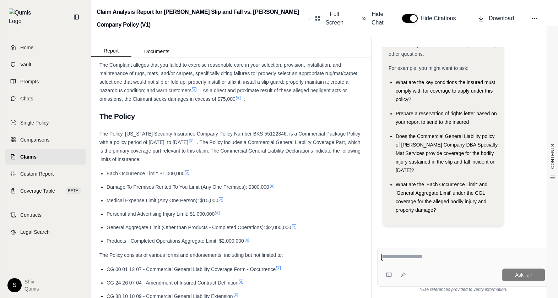
click at [34, 153] on span "Claims" at bounding box center [28, 156] width 16 height 7
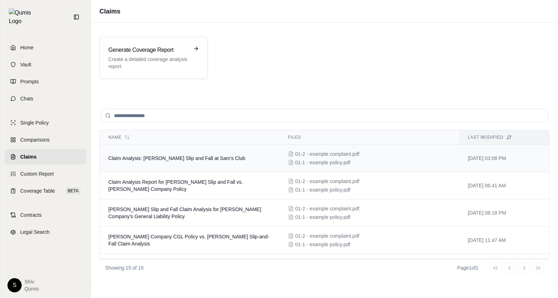
click at [162, 161] on td "Claim Analysis: Bernadine Cascarano Slip and Fall at Sam's Club" at bounding box center [190, 158] width 180 height 27
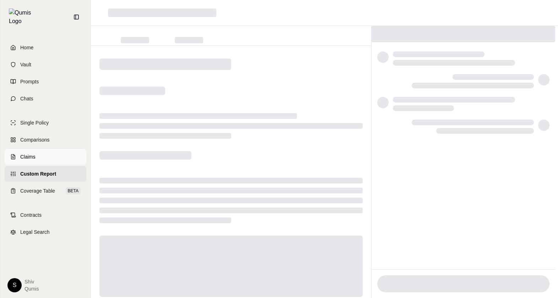
click at [30, 153] on span "Claims" at bounding box center [27, 156] width 15 height 7
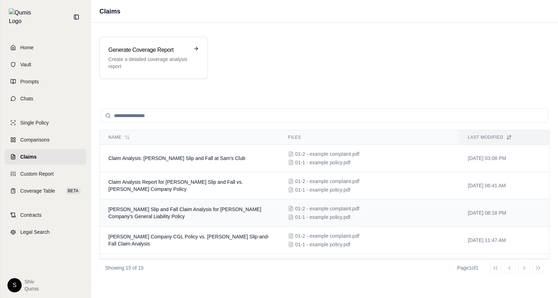
click at [168, 217] on span "Bernadine Cascarano Slip and Fall Claim Analysis for E.J. Rohn Company's Genera…" at bounding box center [184, 213] width 153 height 13
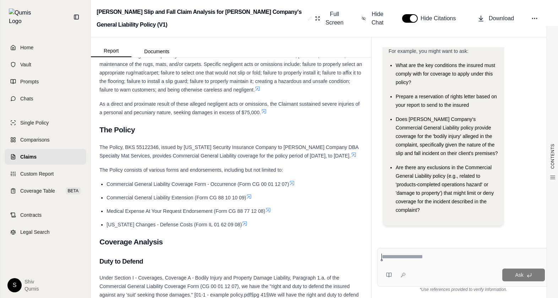
scroll to position [2827, 0]
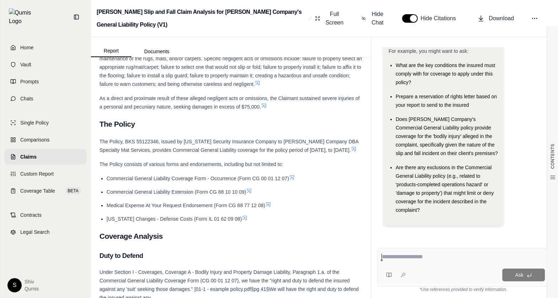
click at [44, 150] on link "Claims" at bounding box center [46, 157] width 82 height 16
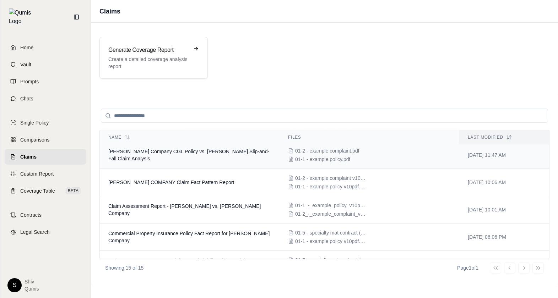
scroll to position [95, 0]
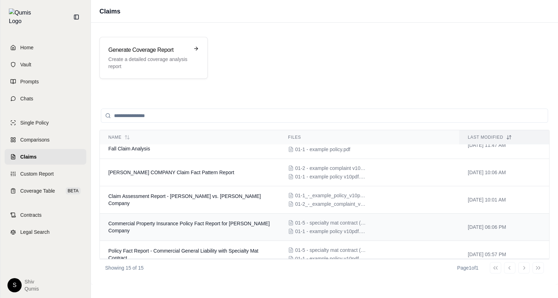
click at [180, 217] on td "Commercial Property Insurance Policy Fact Report for E J Rohn Company" at bounding box center [190, 227] width 180 height 27
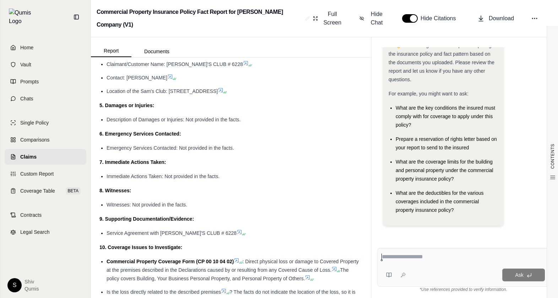
scroll to position [3821, 0]
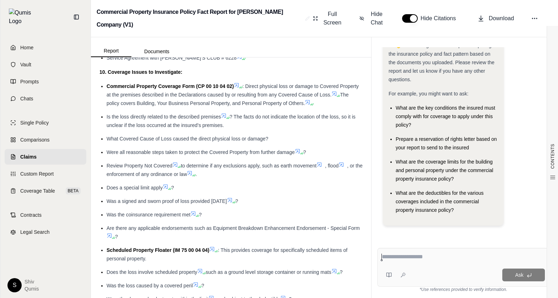
click at [49, 155] on link "Claims" at bounding box center [46, 157] width 82 height 16
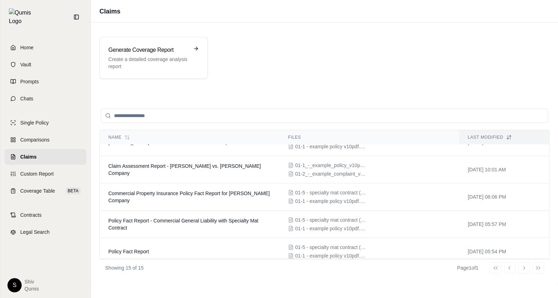
scroll to position [163, 0]
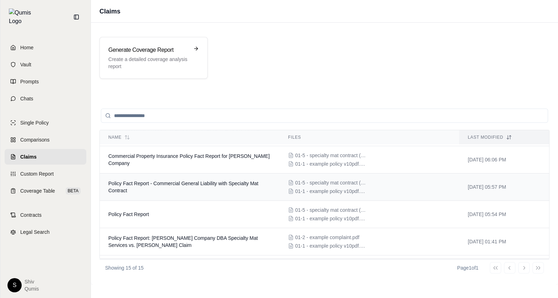
click at [174, 188] on td "Policy Fact Report - Commercial General Liability with Specialty Mat Contract" at bounding box center [190, 187] width 180 height 27
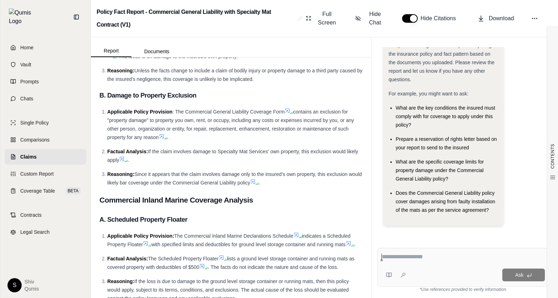
scroll to position [2505, 0]
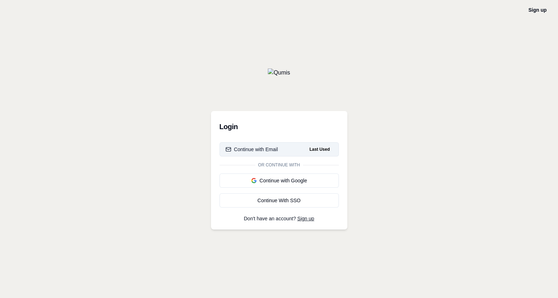
click at [284, 143] on button "Continue with Email Last Used" at bounding box center [279, 149] width 119 height 14
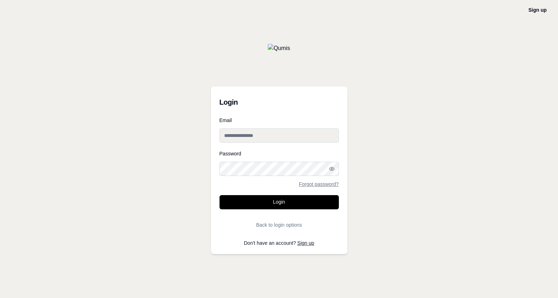
click at [266, 131] on input "Email" at bounding box center [279, 136] width 119 height 14
type input "**********"
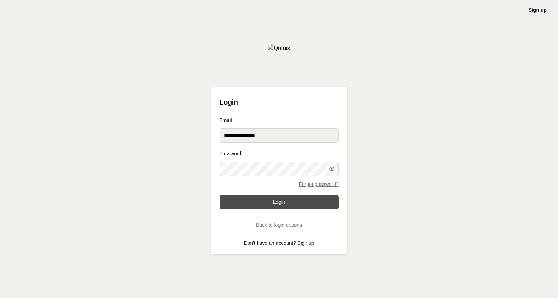
click at [273, 204] on button "Login" at bounding box center [279, 202] width 119 height 14
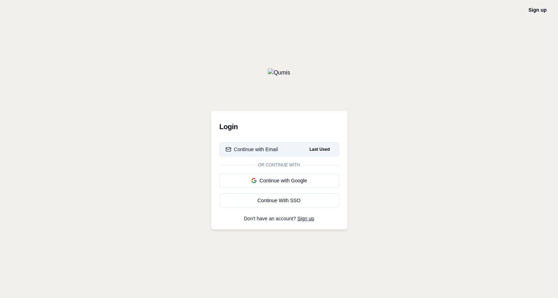
click at [253, 148] on div "Continue with Email" at bounding box center [252, 149] width 53 height 7
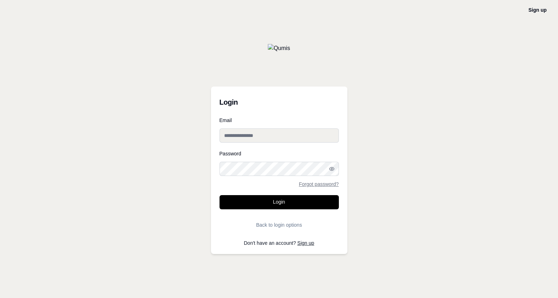
click at [255, 140] on input "Email" at bounding box center [279, 136] width 119 height 14
click at [232, 135] on input "**********" at bounding box center [279, 136] width 119 height 14
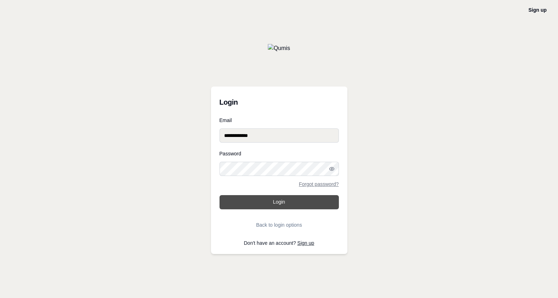
type input "**********"
click at [285, 203] on button "Login" at bounding box center [279, 202] width 119 height 14
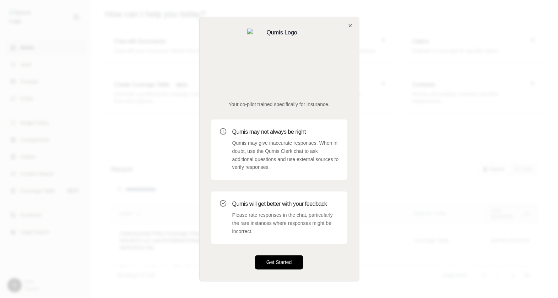
click at [270, 256] on button "Get Started" at bounding box center [279, 263] width 48 height 14
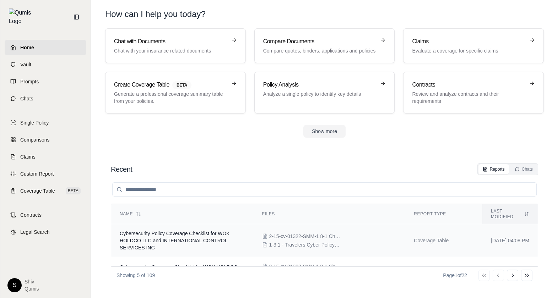
scroll to position [105, 0]
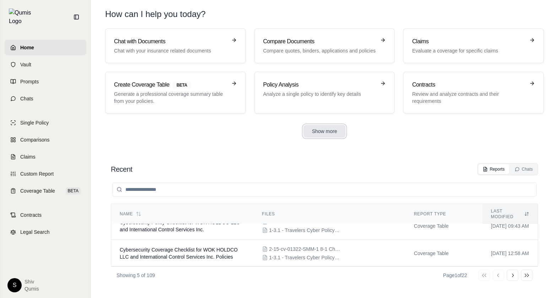
click at [339, 132] on button "Show more" at bounding box center [324, 131] width 42 height 13
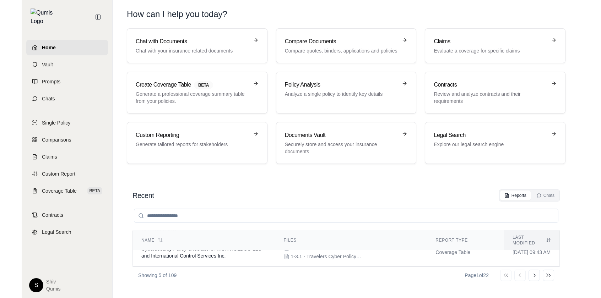
scroll to position [131, 0]
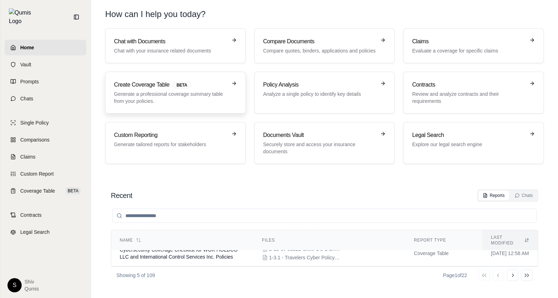
click at [136, 81] on h3 "Create Coverage Table BETA" at bounding box center [170, 85] width 113 height 9
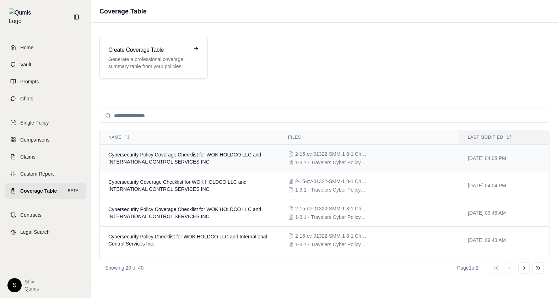
click at [199, 153] on span "Cybersecurity Policy Coverage Checklist for WOK HOLDCO LLC and INTERNATIONAL CO…" at bounding box center [184, 158] width 153 height 13
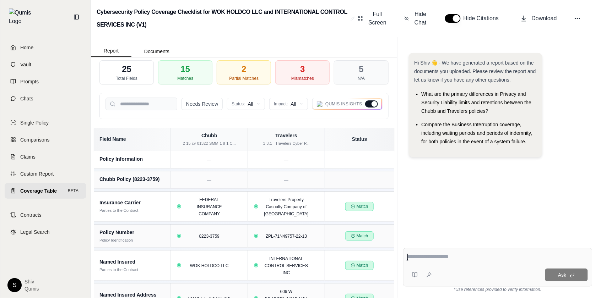
click at [373, 106] on div at bounding box center [375, 104] width 6 height 6
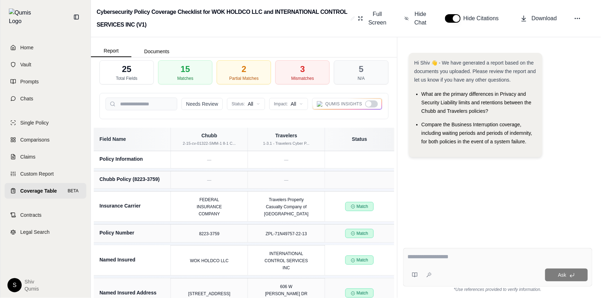
click at [373, 106] on div at bounding box center [371, 104] width 13 height 7
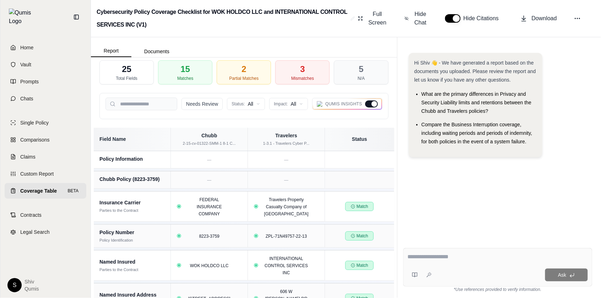
click at [373, 106] on div at bounding box center [375, 104] width 6 height 6
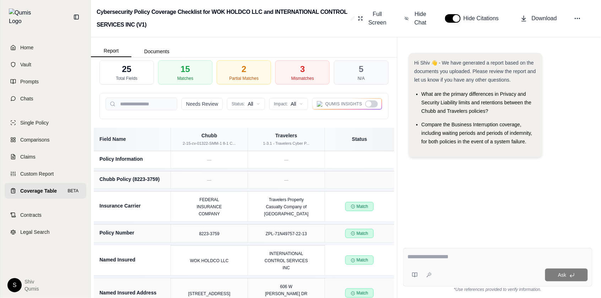
click at [373, 106] on div at bounding box center [371, 104] width 13 height 7
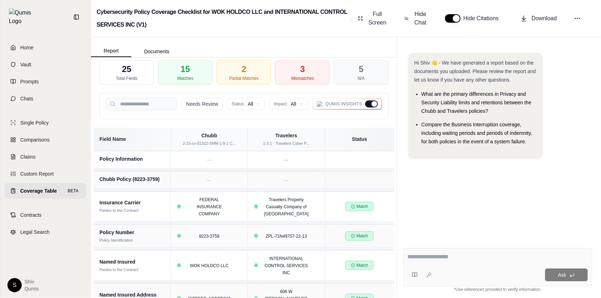
click at [373, 106] on div at bounding box center [375, 104] width 6 height 6
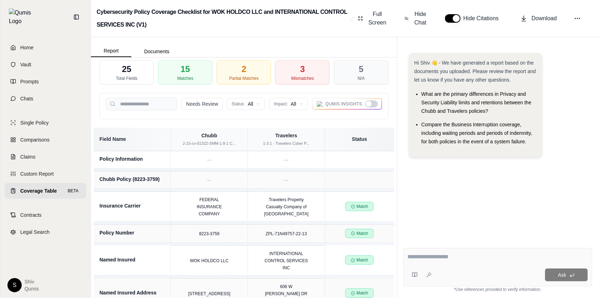
click at [373, 106] on div at bounding box center [371, 104] width 13 height 7
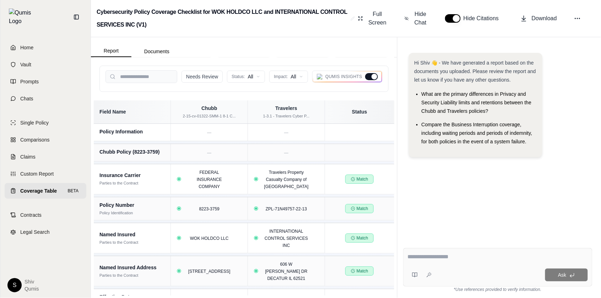
click at [40, 188] on span "Coverage Table" at bounding box center [38, 191] width 37 height 7
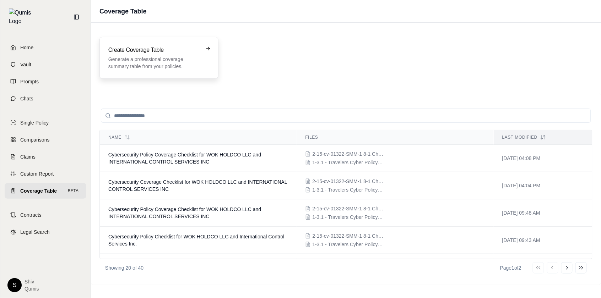
click at [184, 65] on p "Generate a professional coverage summary table from your policies." at bounding box center [153, 63] width 91 height 14
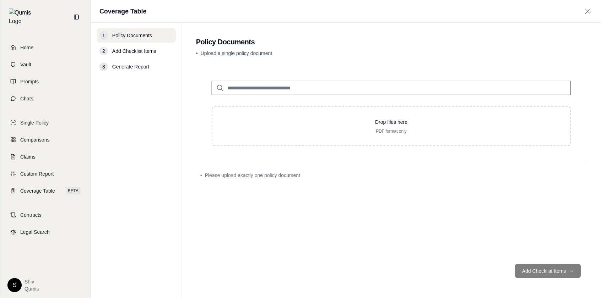
click at [275, 92] on input "search" at bounding box center [392, 88] width 360 height 14
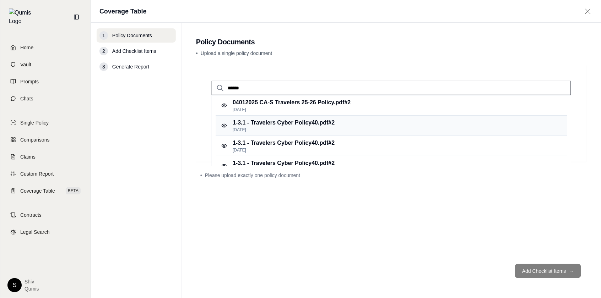
click at [302, 128] on p "[DATE]" at bounding box center [284, 130] width 102 height 6
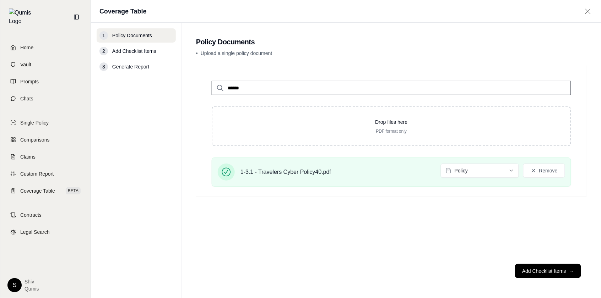
click at [231, 87] on input "******" at bounding box center [392, 88] width 360 height 14
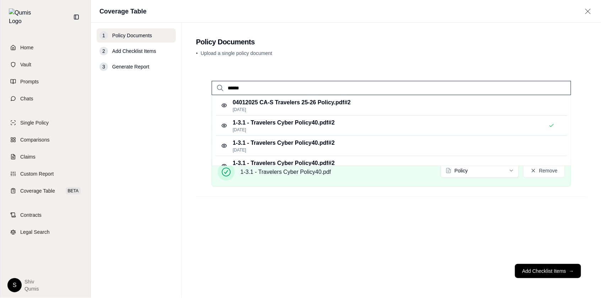
click at [231, 87] on input "******" at bounding box center [392, 88] width 360 height 14
type input "****"
click at [269, 108] on p "[DATE]" at bounding box center [295, 110] width 124 height 6
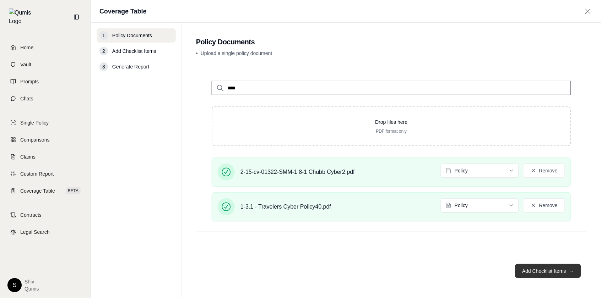
click at [558, 274] on button "Add Checklist Items →" at bounding box center [548, 271] width 66 height 14
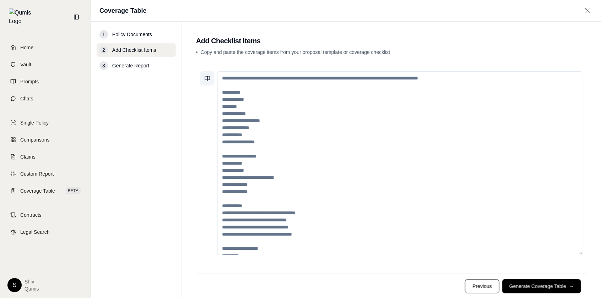
click at [209, 77] on icon at bounding box center [208, 79] width 6 height 6
click at [253, 57] on div "• Copy and paste the coverage items from your proposal template or coverage che…" at bounding box center [391, 54] width 391 height 10
click at [545, 285] on button "Generate Coverage Table →" at bounding box center [541, 287] width 79 height 14
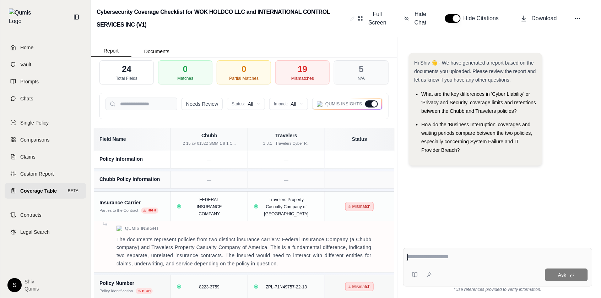
click at [373, 101] on div at bounding box center [375, 104] width 6 height 6
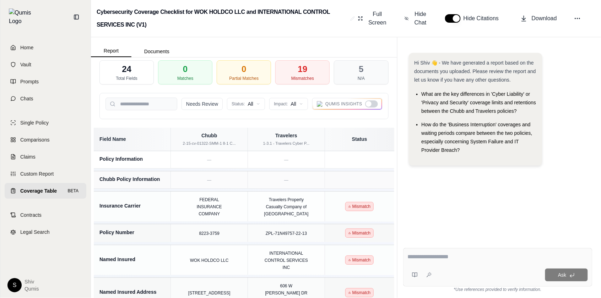
click at [376, 106] on div at bounding box center [371, 104] width 13 height 7
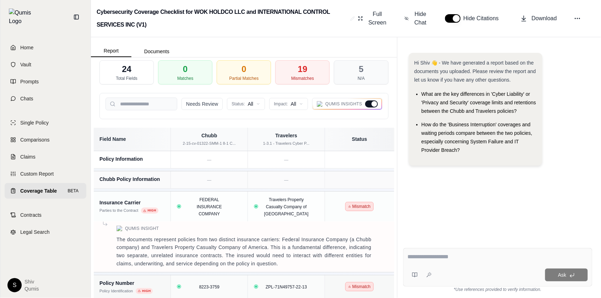
click at [376, 106] on div at bounding box center [375, 104] width 6 height 6
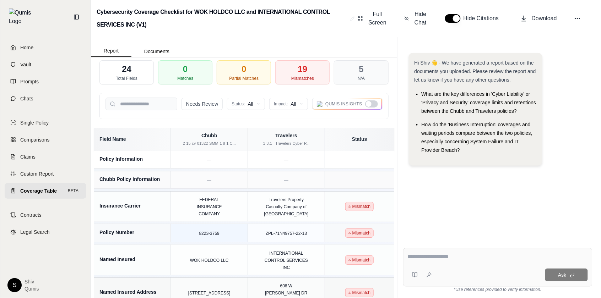
scroll to position [122, 0]
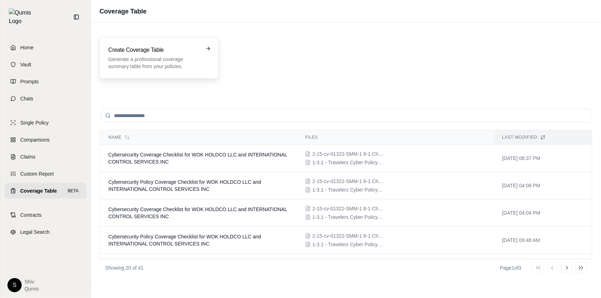
click at [152, 62] on p "Generate a professional coverage summary table from your policies." at bounding box center [153, 63] width 91 height 14
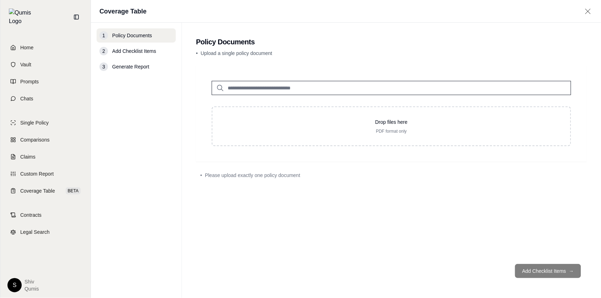
click at [311, 92] on input "search" at bounding box center [392, 88] width 360 height 14
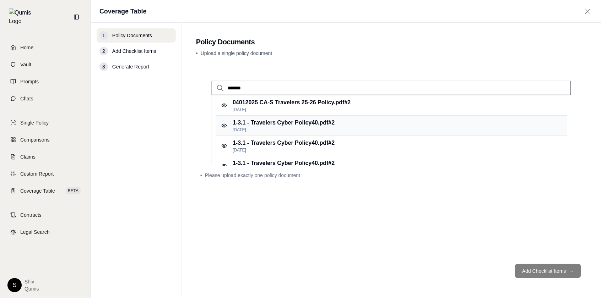
click at [327, 125] on p "1-3.1 - Travelers Cyber Policy40.pdf #2" at bounding box center [284, 123] width 102 height 9
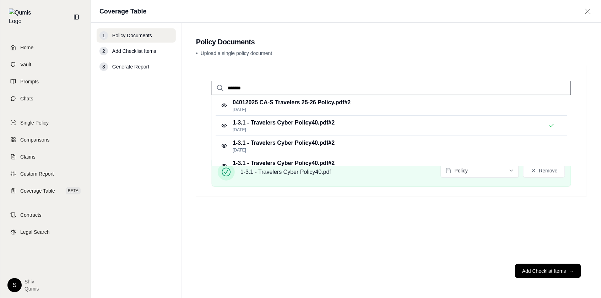
drag, startPoint x: 250, startPoint y: 90, endPoint x: 213, endPoint y: 79, distance: 39.0
click at [220, 82] on input "*******" at bounding box center [392, 88] width 360 height 14
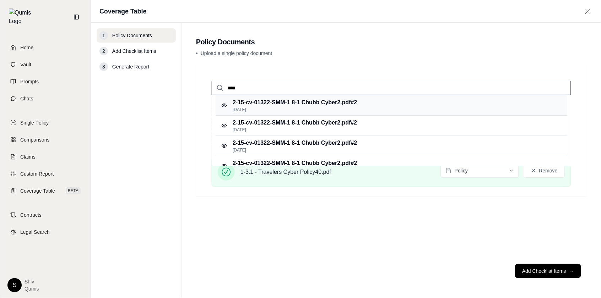
type input "****"
click at [282, 113] on div "2-15-cv-01322-SMM-1 8-1 Chubb Cyber2.pdf #2 [DATE]" at bounding box center [392, 106] width 352 height 20
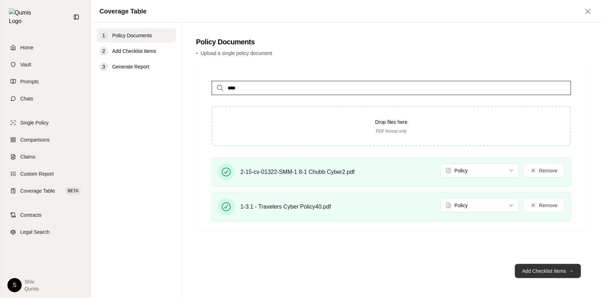
click at [546, 273] on button "Add Checklist Items →" at bounding box center [548, 271] width 66 height 14
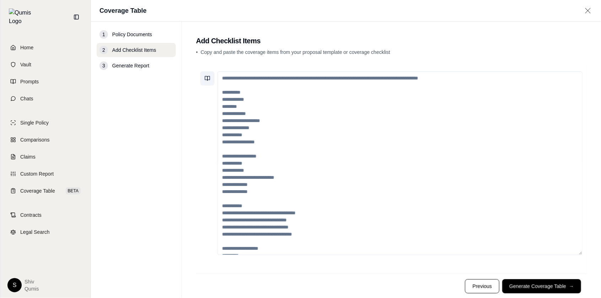
click at [207, 77] on icon at bounding box center [208, 79] width 6 height 6
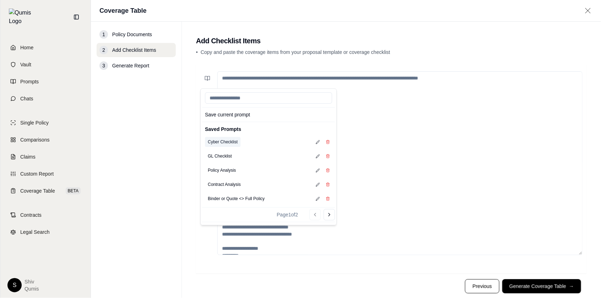
click at [222, 142] on button "Cyber Checklist" at bounding box center [223, 142] width 36 height 10
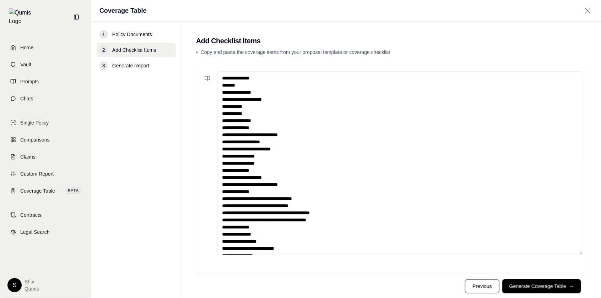
click at [416, 168] on textarea "**********" at bounding box center [400, 163] width 366 height 184
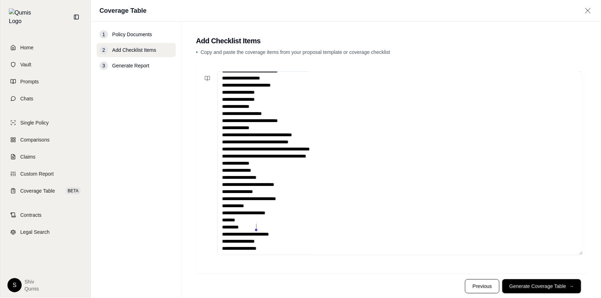
scroll to position [15, 0]
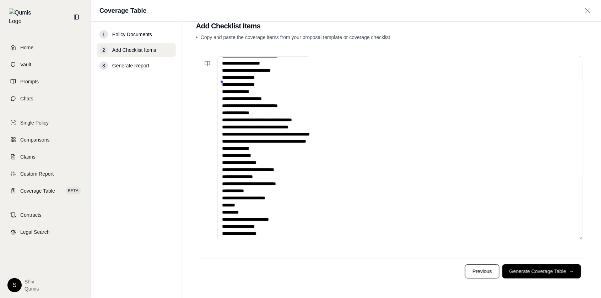
drag, startPoint x: 222, startPoint y: 150, endPoint x: 180, endPoint y: 312, distance: 167.8
click at [180, 298] on html "**********" at bounding box center [300, 149] width 601 height 298
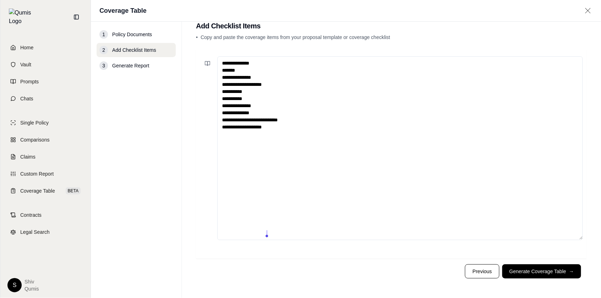
scroll to position [0, 0]
type textarea "**********"
click at [556, 265] on button "Generate Coverage Table →" at bounding box center [541, 272] width 79 height 14
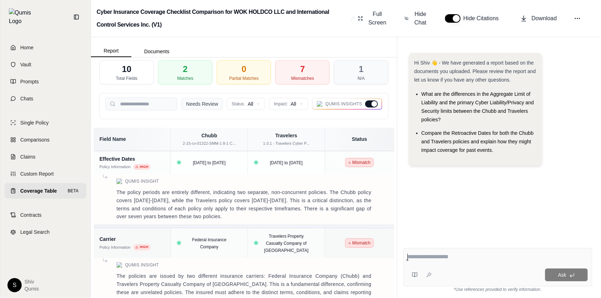
click at [213, 108] on button "Needs Review" at bounding box center [202, 104] width 41 height 12
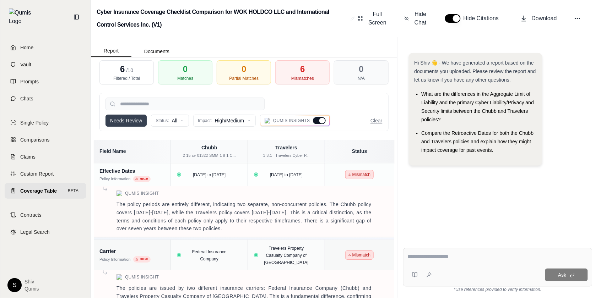
click at [133, 119] on button "Needs Review" at bounding box center [126, 121] width 41 height 12
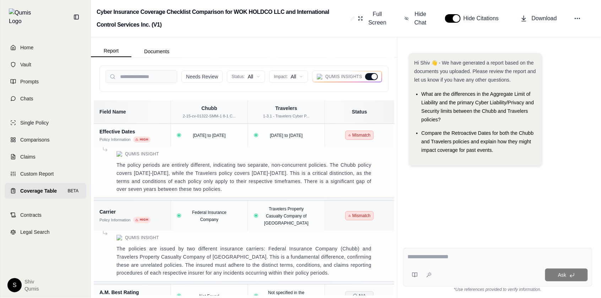
click at [372, 73] on div at bounding box center [371, 76] width 13 height 7
